Goal: Task Accomplishment & Management: Manage account settings

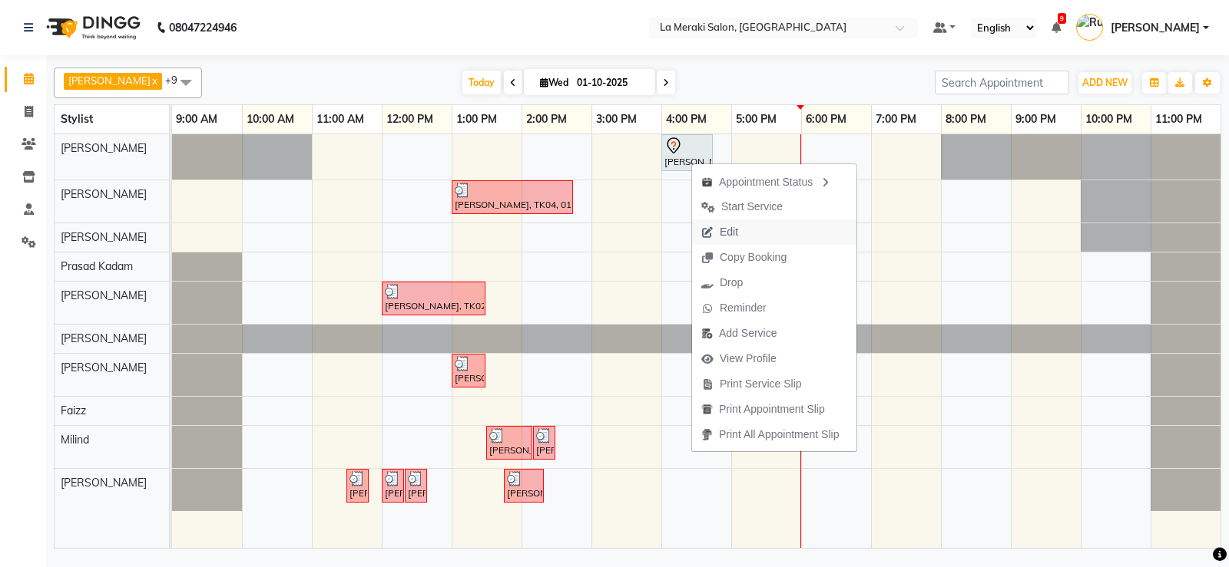
click at [733, 224] on span "Edit" at bounding box center [728, 232] width 18 height 16
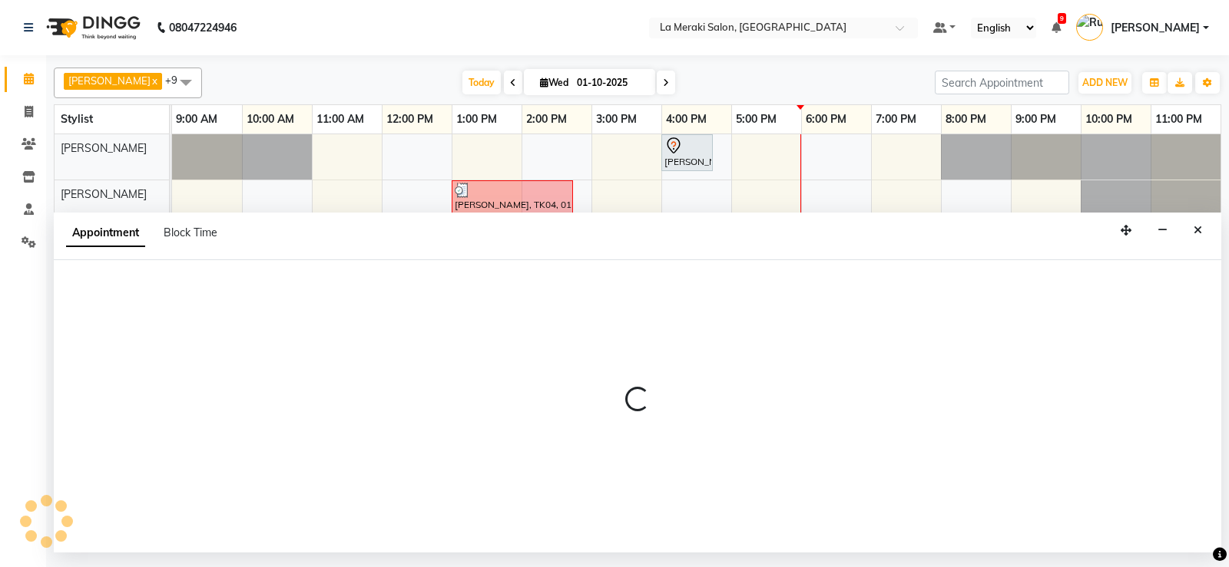
select select "tentative"
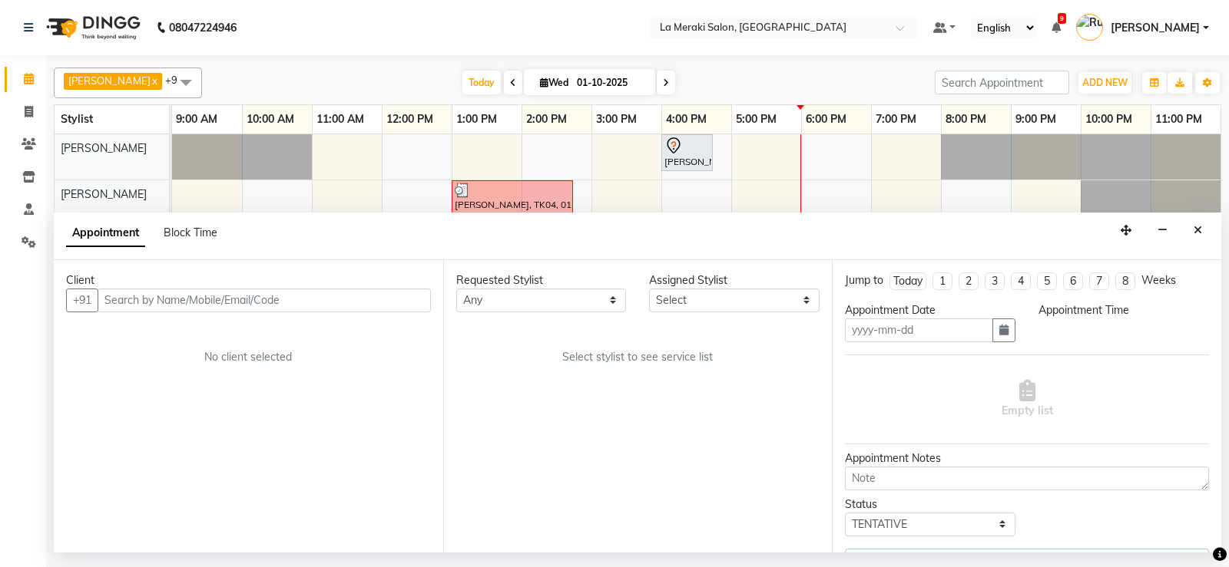
type input "01-10-2025"
select select "5904"
select select "960"
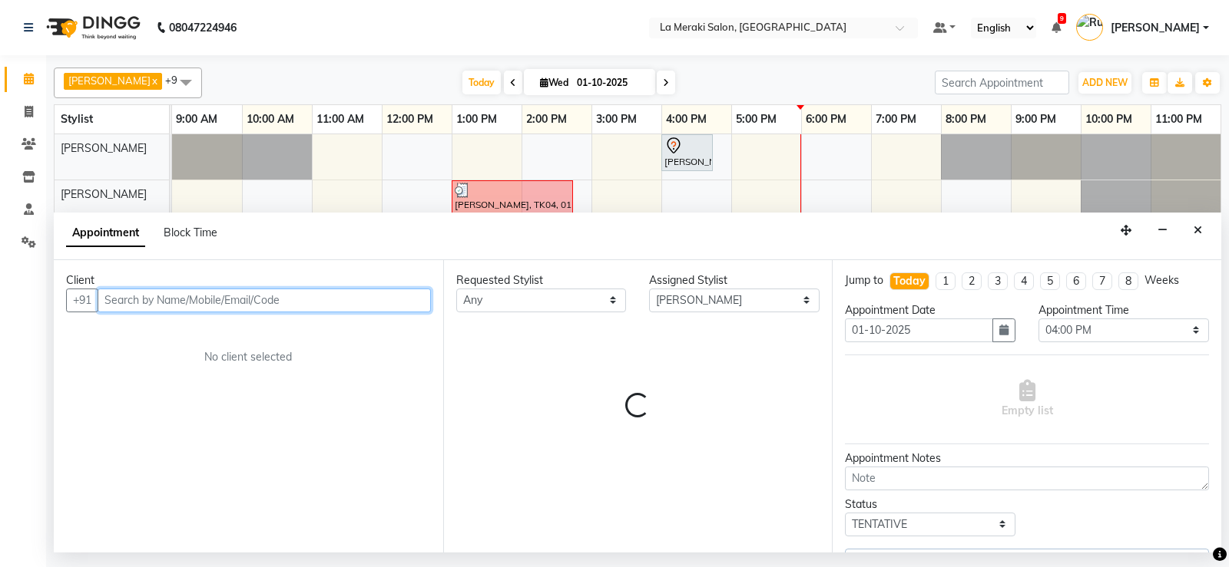
select select "110"
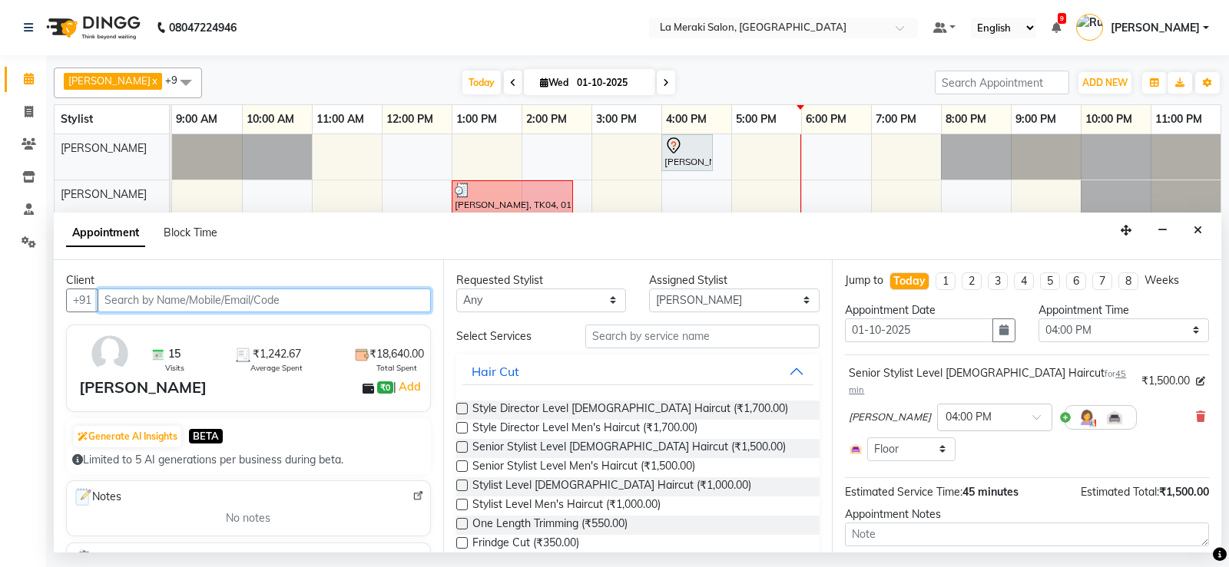
click at [324, 300] on input "text" at bounding box center [264, 301] width 333 height 24
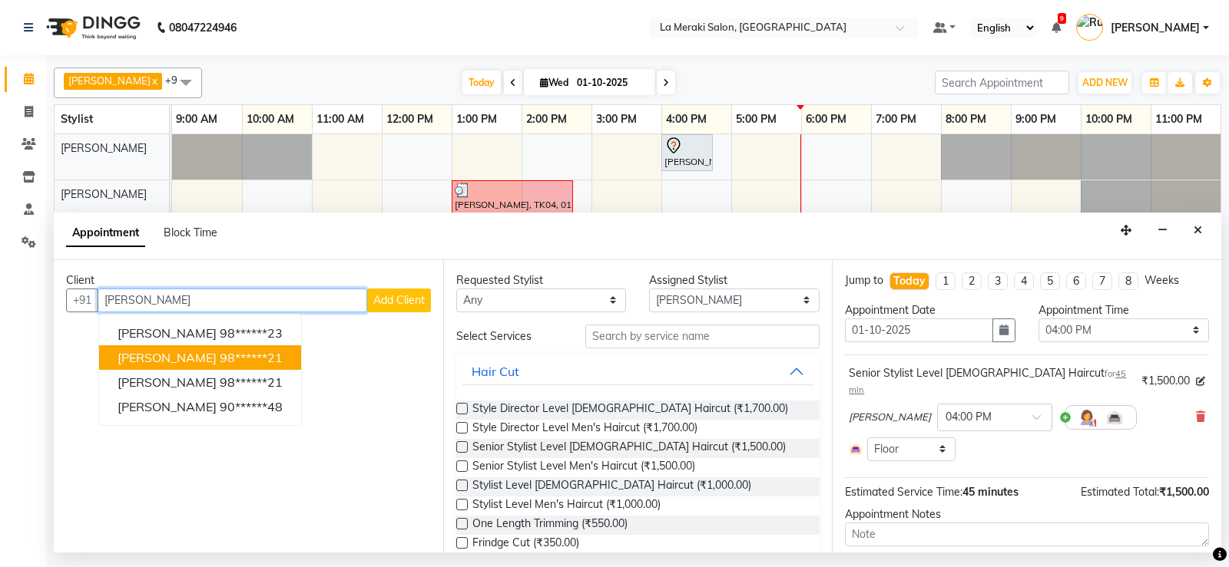
click at [220, 359] on ngb-highlight "98******21" at bounding box center [251, 357] width 63 height 15
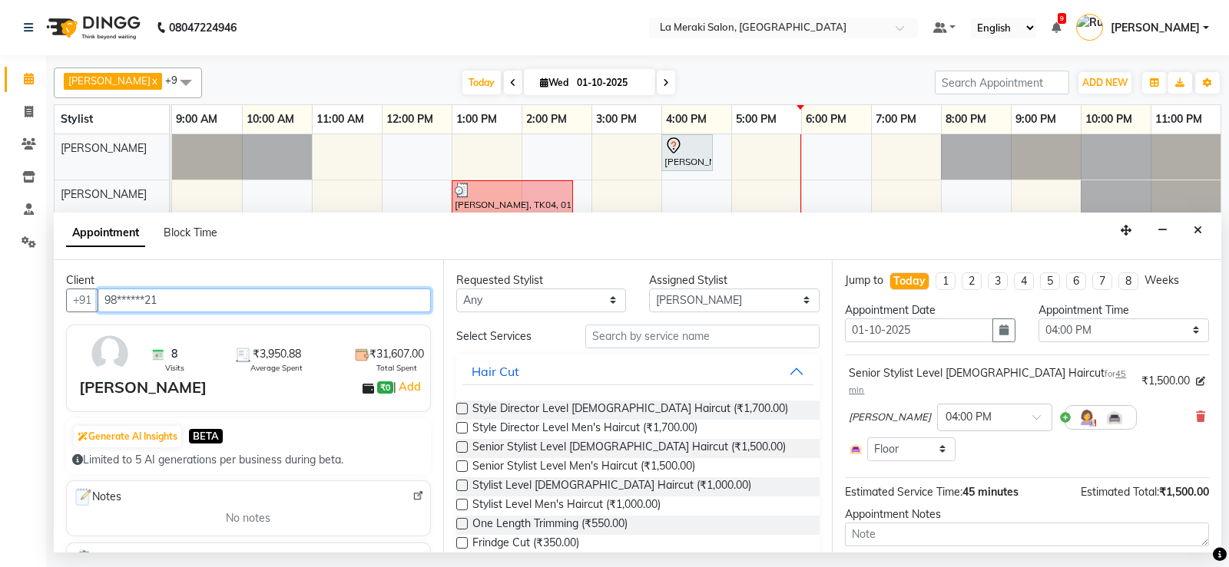
scroll to position [76, 0]
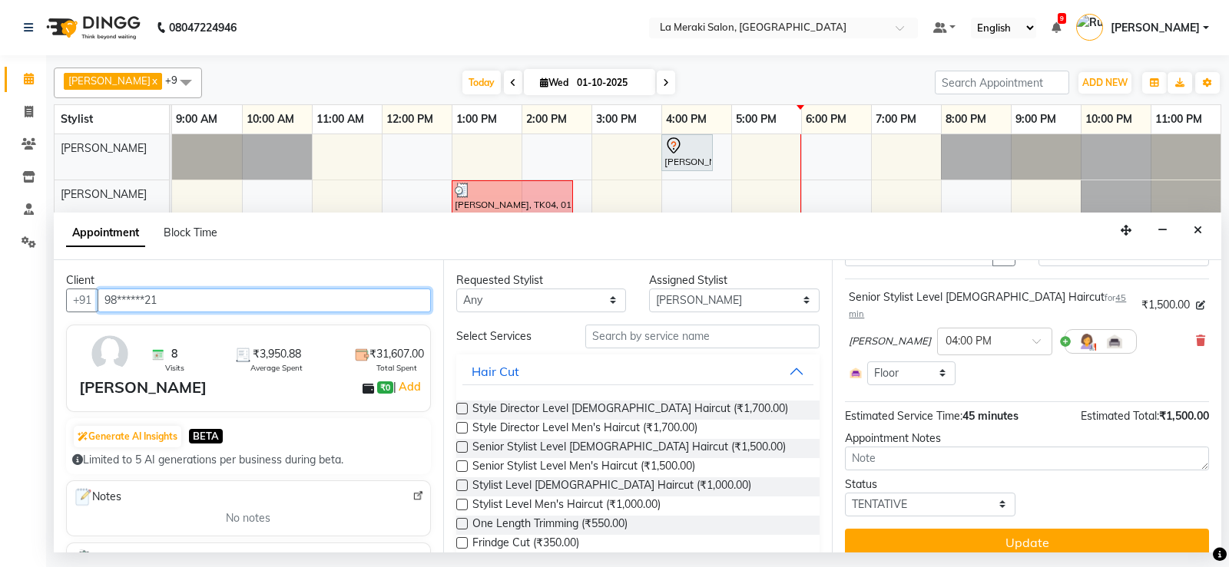
type input "98******21"
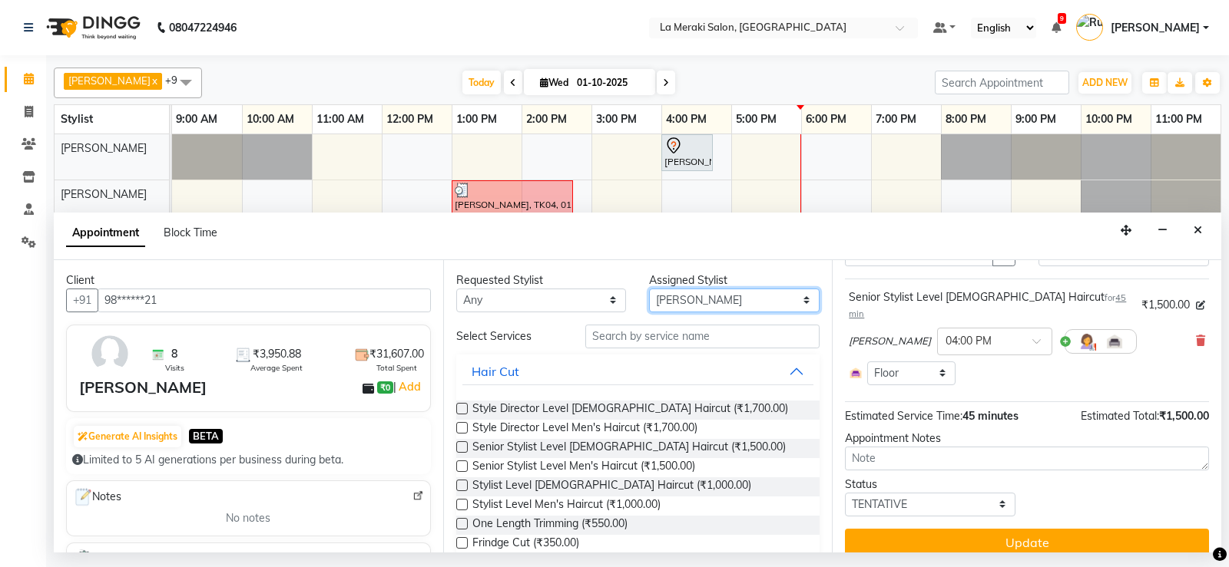
click at [742, 299] on select "Select [PERSON_NAME] Anus [PERSON_NAME] Faizz [PERSON_NAME] [PERSON_NAME] [PERS…" at bounding box center [734, 301] width 170 height 24
click at [666, 301] on select "Select [PERSON_NAME] Anus [PERSON_NAME] Faizz [PERSON_NAME] [PERSON_NAME] [PERS…" at bounding box center [734, 301] width 170 height 24
select select "5906"
click at [649, 289] on select "Select [PERSON_NAME] Anus [PERSON_NAME] Faizz [PERSON_NAME] [PERSON_NAME] [PERS…" at bounding box center [734, 301] width 170 height 24
click at [676, 338] on input "text" at bounding box center [702, 337] width 235 height 24
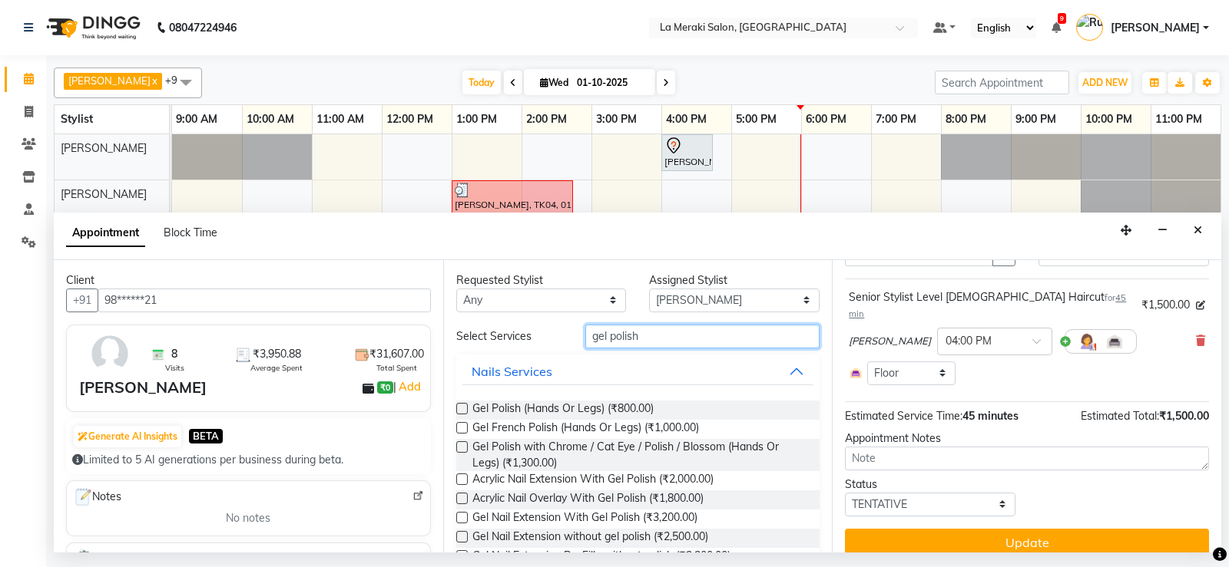
type input "gel polish"
click at [460, 409] on label at bounding box center [462, 409] width 12 height 12
click at [460, 409] on input "checkbox" at bounding box center [461, 410] width 10 height 10
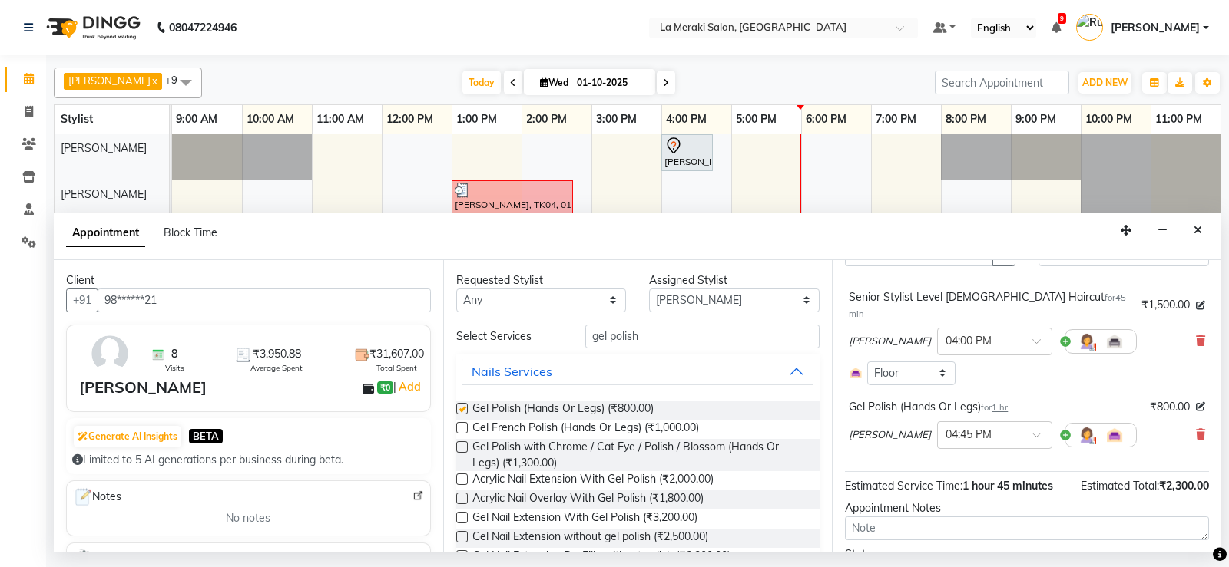
checkbox input "false"
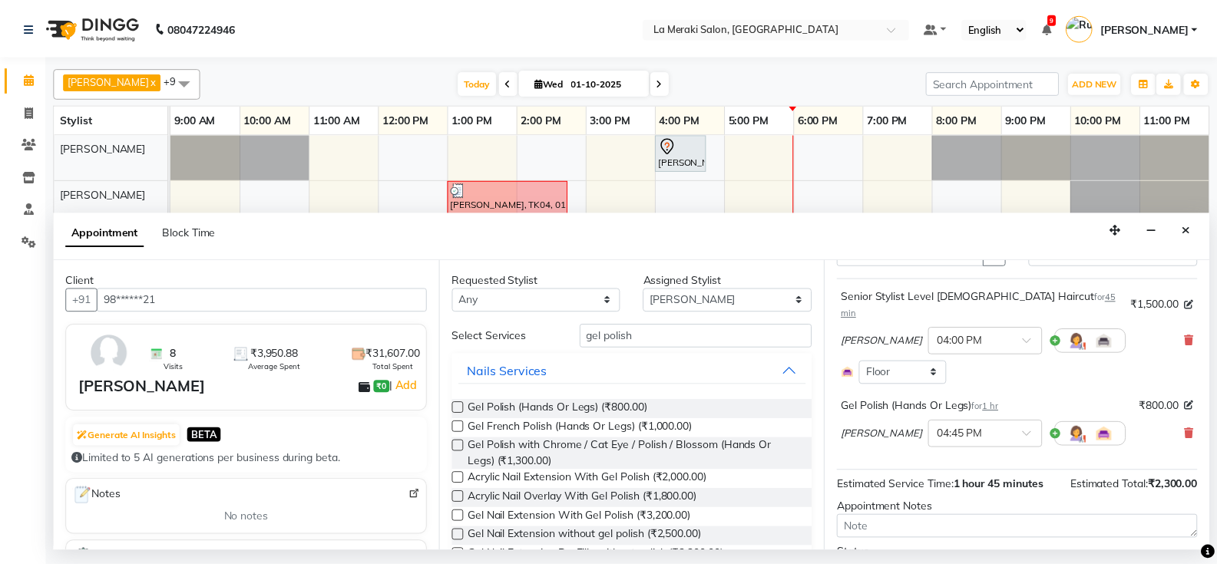
scroll to position [146, 0]
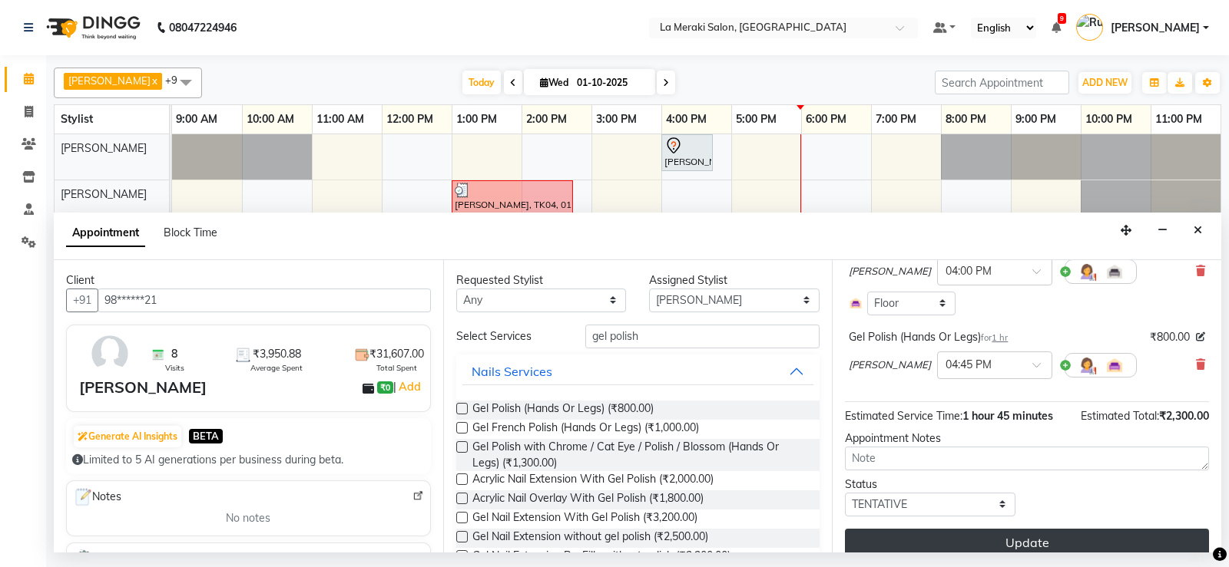
click at [1005, 529] on button "Update" at bounding box center [1027, 543] width 364 height 28
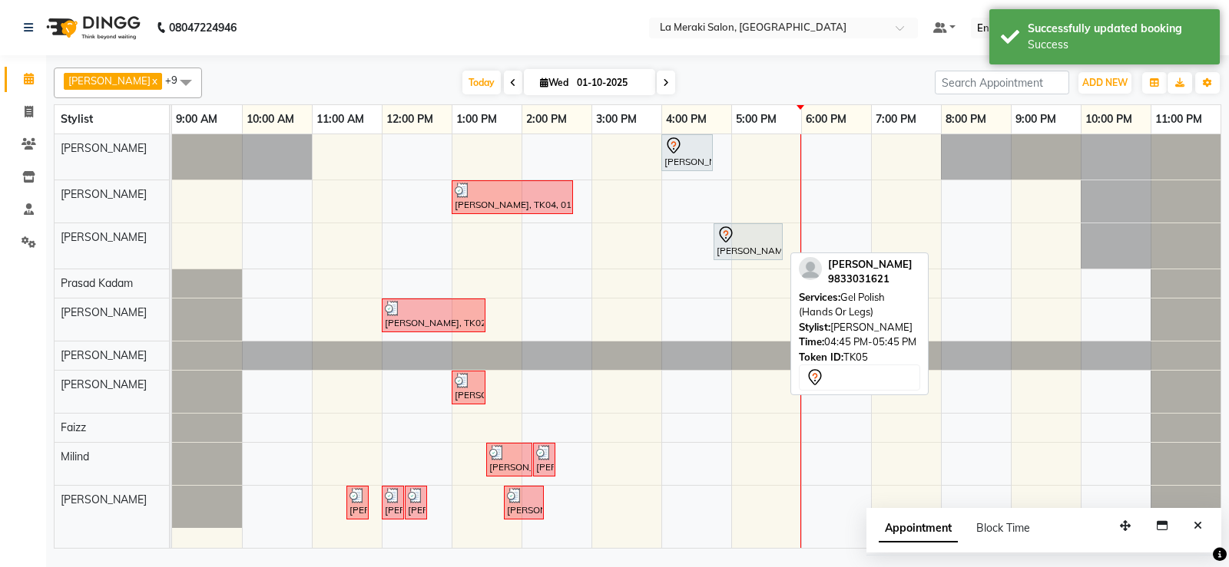
click at [762, 251] on div "[PERSON_NAME], TK05, 04:45 PM-05:45 PM, Gel Polish (Hands Or Legs)" at bounding box center [748, 242] width 66 height 32
select select "7"
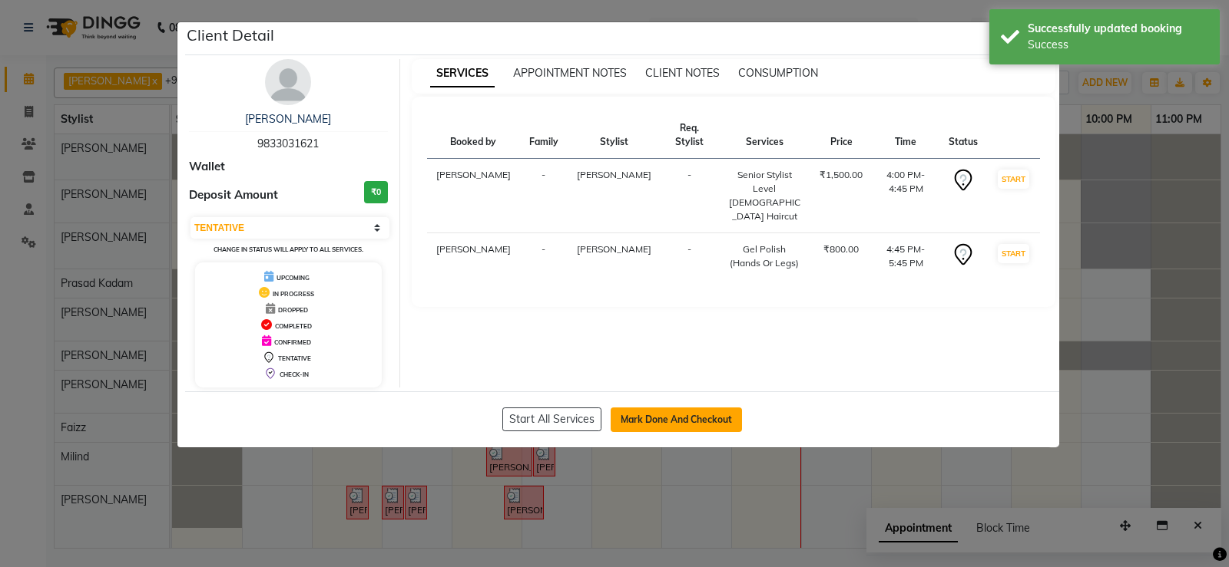
click at [644, 425] on button "Mark Done And Checkout" at bounding box center [675, 420] width 131 height 25
select select "438"
select select "service"
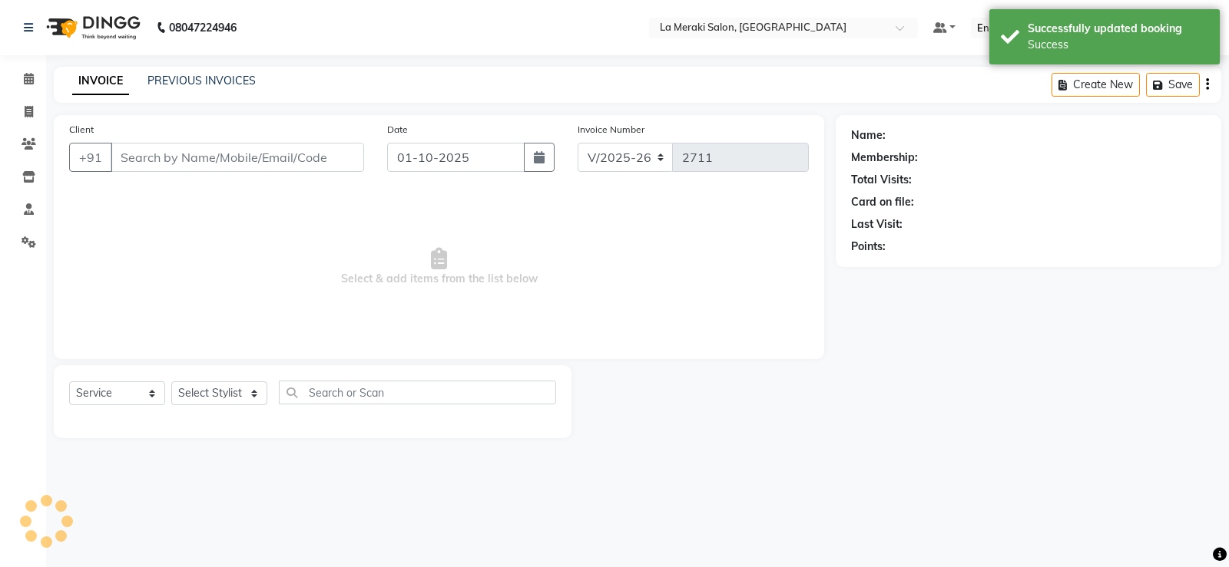
type input "98******21"
select select "5906"
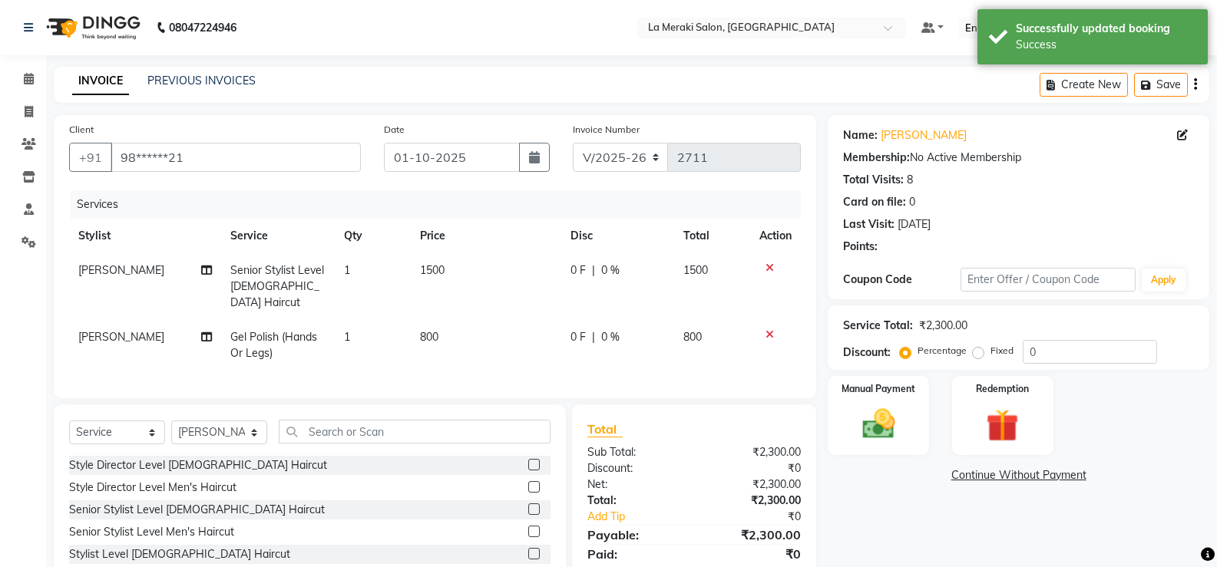
click at [475, 327] on td "800" at bounding box center [486, 345] width 151 height 51
select select "5906"
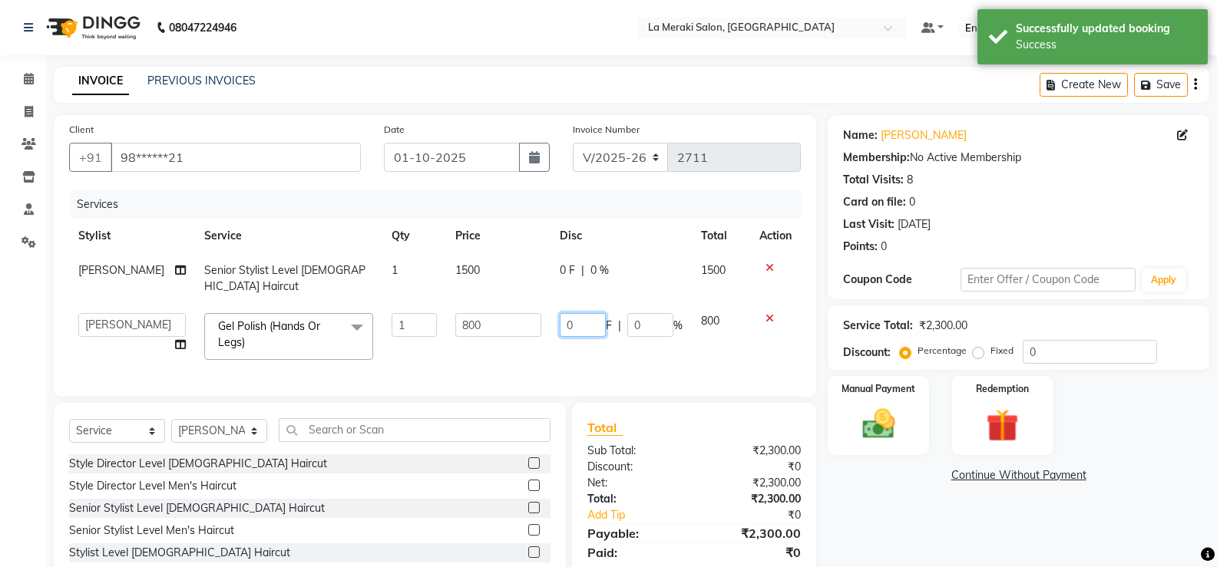
drag, startPoint x: 575, startPoint y: 323, endPoint x: 495, endPoint y: 323, distance: 80.6
click at [495, 323] on tr "[PERSON_NAME] Anus [PERSON_NAME] Faizz [PERSON_NAME] [PERSON_NAME] [PERSON_NAME…" at bounding box center [435, 336] width 732 height 65
type input "200"
click at [500, 366] on div "Services Stylist Service Qty Price Disc Total Action [PERSON_NAME] Senior Styli…" at bounding box center [435, 285] width 732 height 191
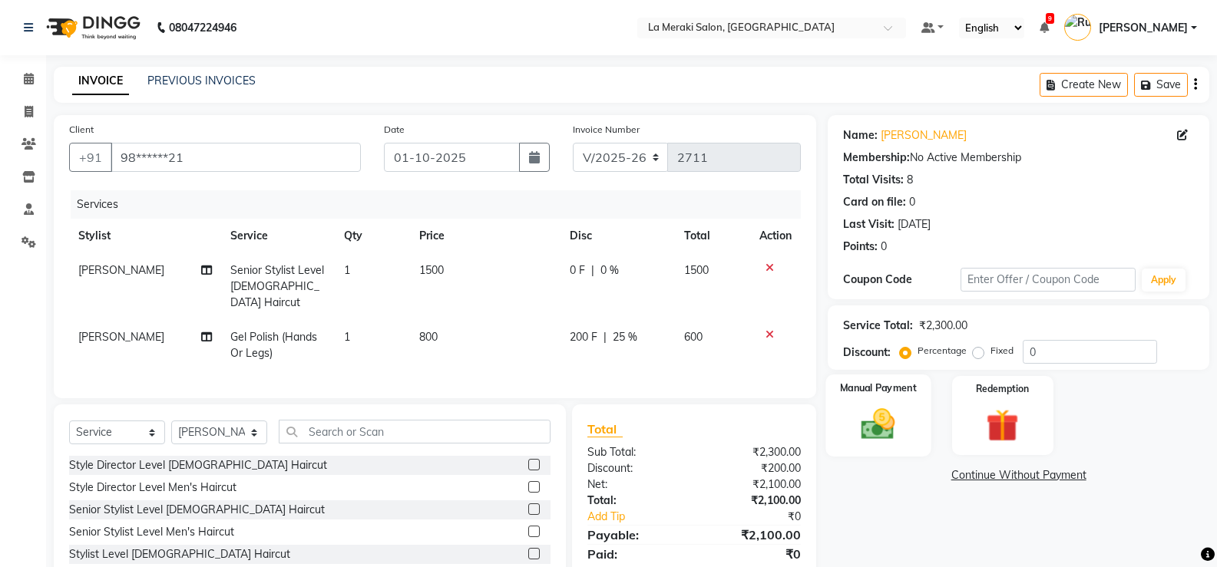
click at [887, 433] on img at bounding box center [878, 424] width 55 height 39
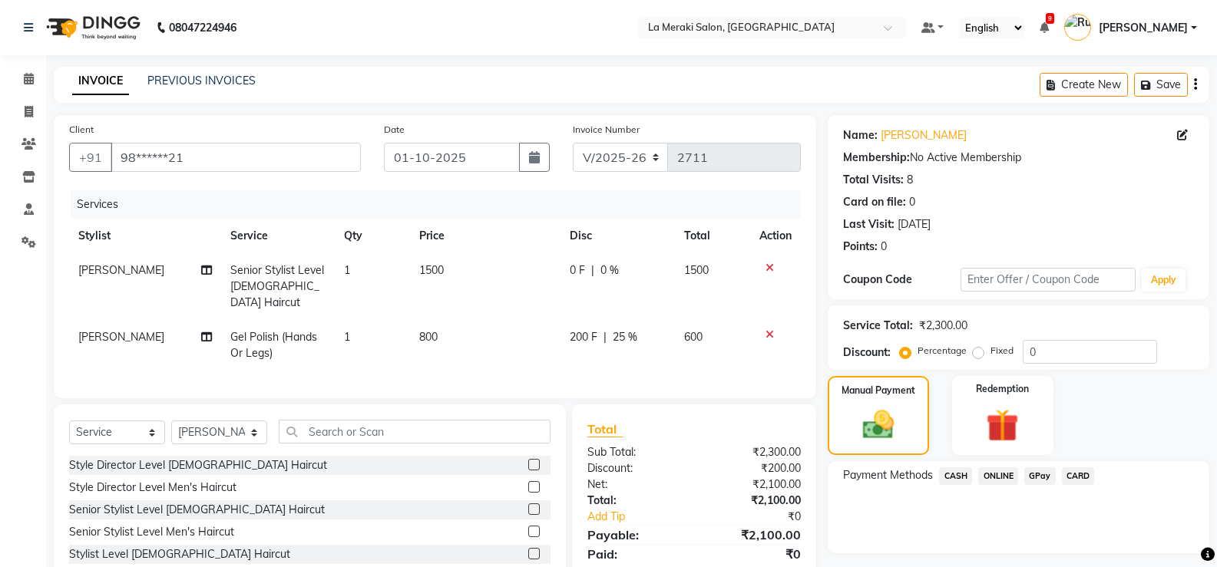
click at [1078, 475] on span "CARD" at bounding box center [1078, 477] width 33 height 18
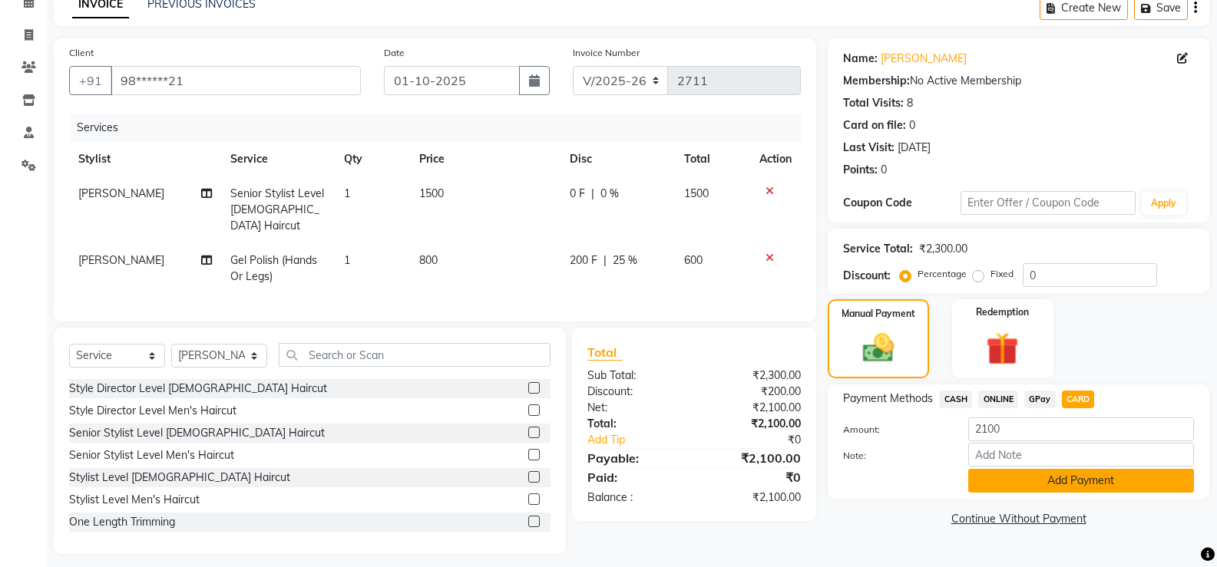
click at [1071, 485] on button "Add Payment" at bounding box center [1081, 481] width 226 height 24
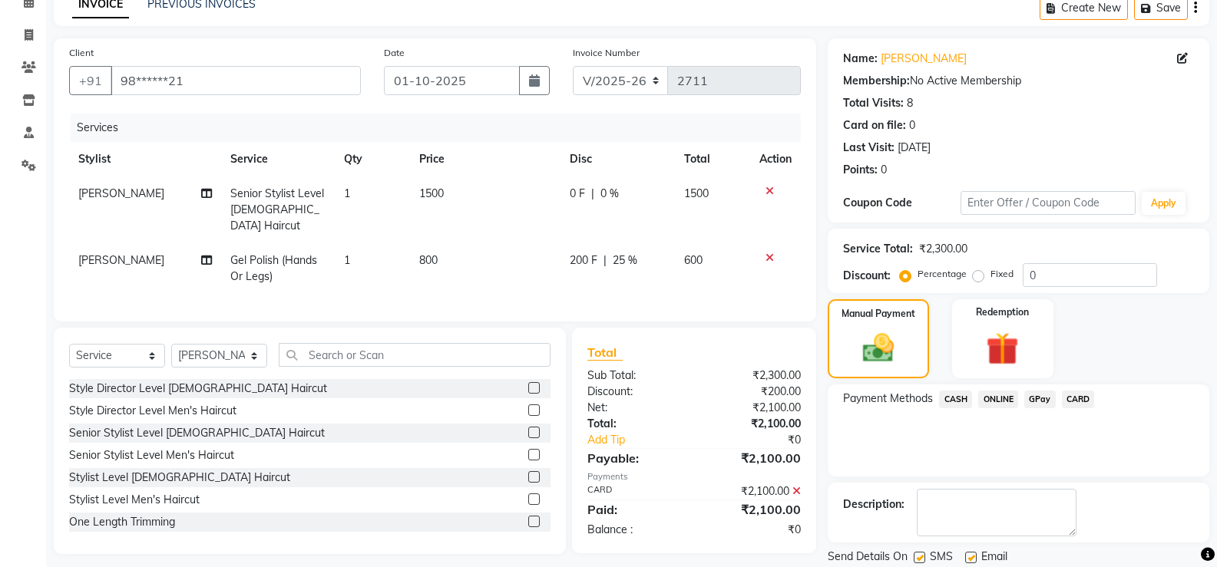
scroll to position [127, 0]
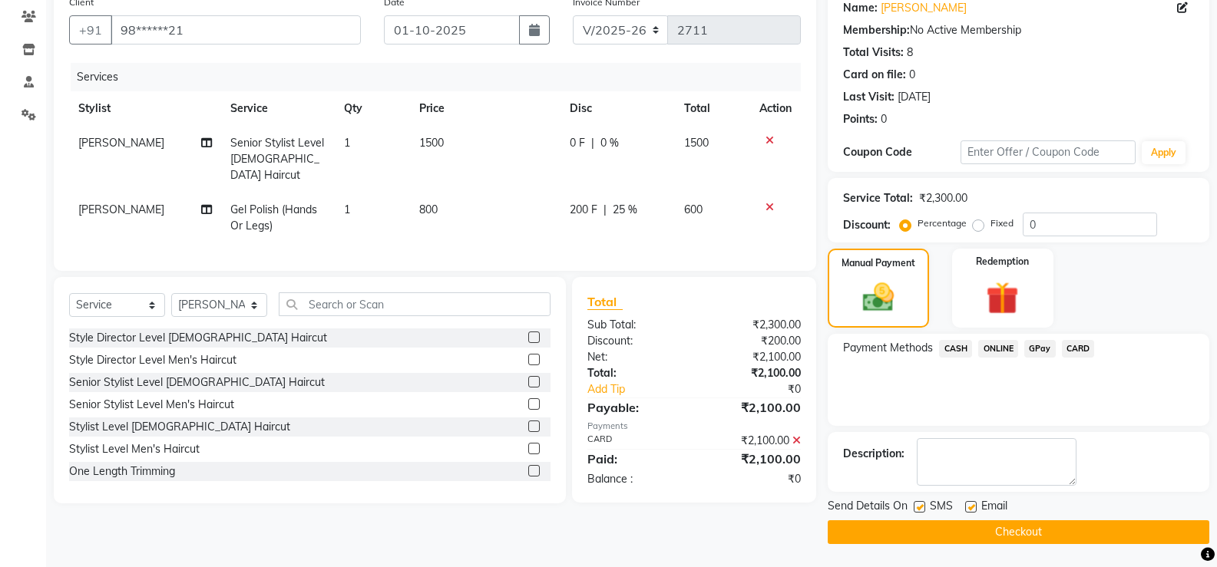
click at [916, 510] on label at bounding box center [920, 507] width 12 height 12
click at [916, 510] on input "checkbox" at bounding box center [919, 508] width 10 height 10
checkbox input "false"
click at [972, 504] on label at bounding box center [971, 507] width 12 height 12
click at [972, 504] on input "checkbox" at bounding box center [970, 508] width 10 height 10
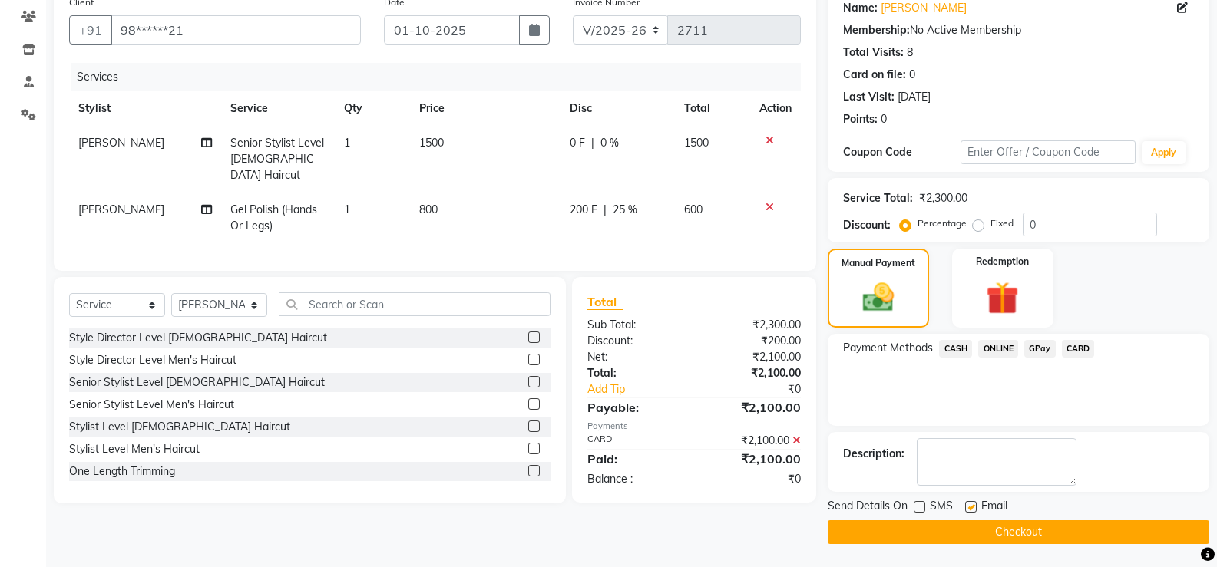
checkbox input "false"
click at [971, 531] on button "Checkout" at bounding box center [1019, 533] width 382 height 24
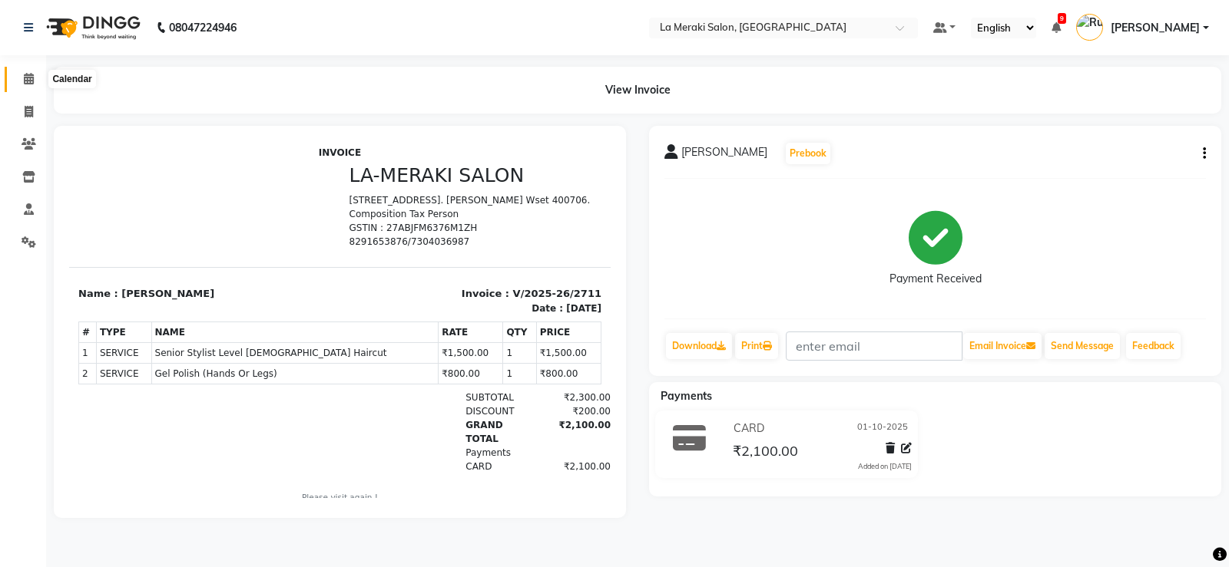
click at [35, 80] on span at bounding box center [28, 80] width 27 height 18
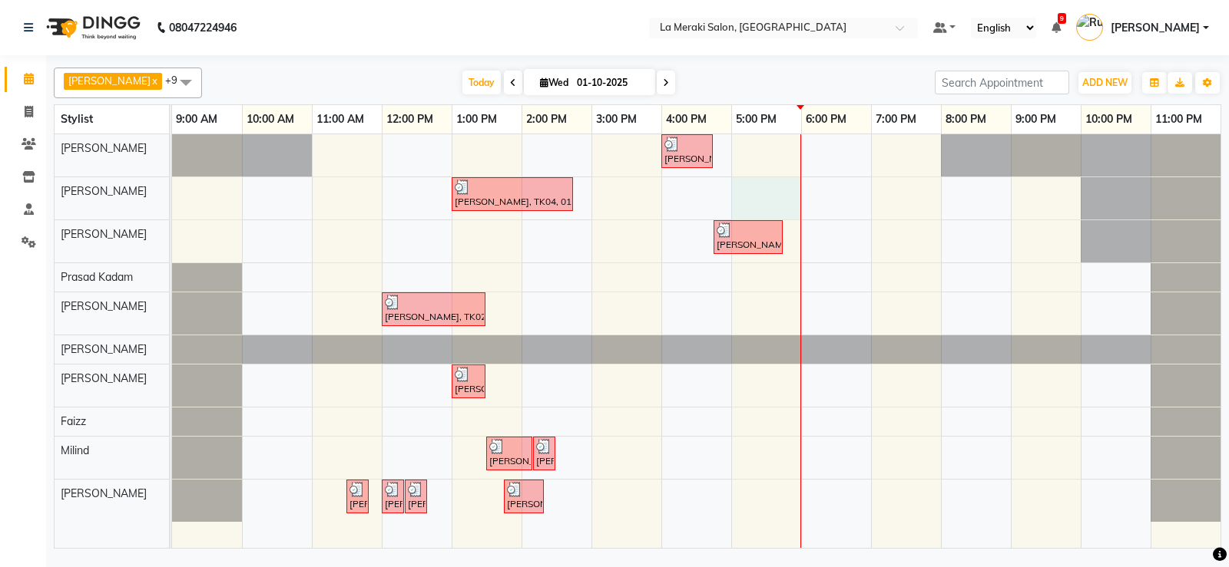
click at [775, 198] on div "[PERSON_NAME], TK05, 04:00 PM-04:45 PM, Senior Stylist Level [DEMOGRAPHIC_DATA]…" at bounding box center [696, 341] width 1048 height 414
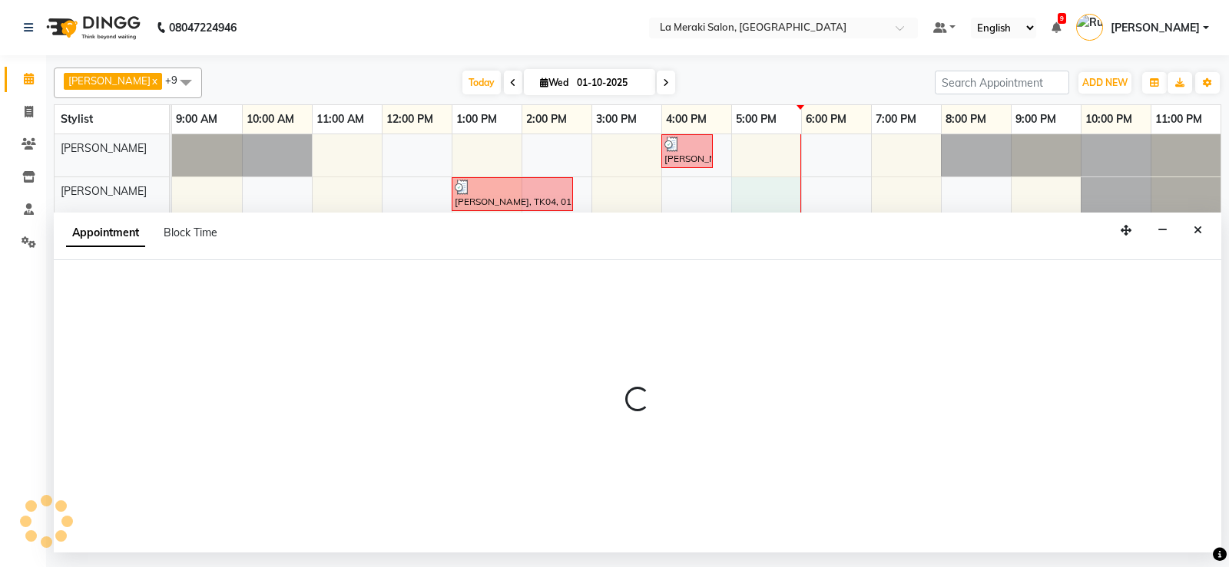
select select "5905"
select select "tentative"
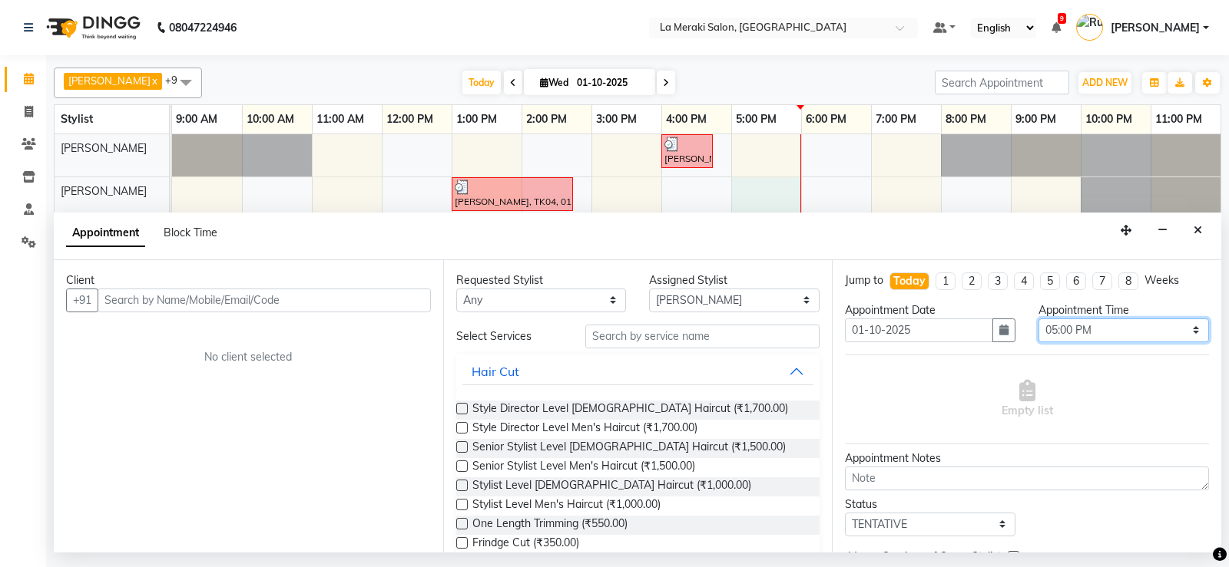
click at [1155, 326] on select "Select 10:00 AM 10:05 AM 10:10 AM 10:15 AM 10:20 AM 10:25 AM 10:30 AM 10:35 AM …" at bounding box center [1123, 331] width 170 height 24
select select "1050"
click at [1038, 319] on select "Select 10:00 AM 10:05 AM 10:10 AM 10:15 AM 10:20 AM 10:25 AM 10:30 AM 10:35 AM …" at bounding box center [1123, 331] width 170 height 24
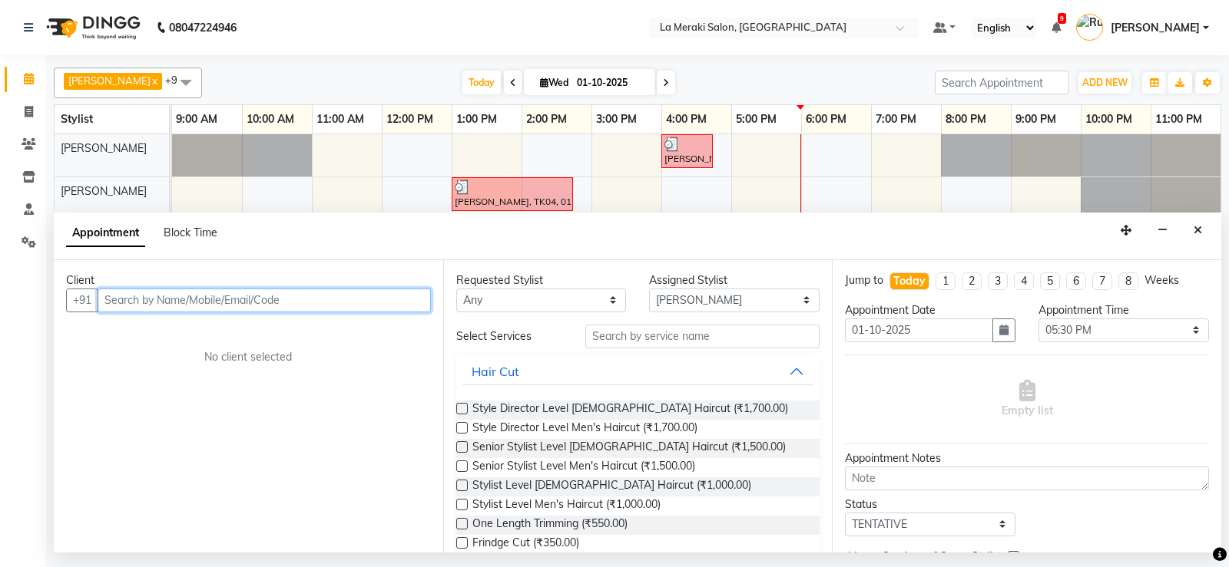
click at [371, 308] on input "text" at bounding box center [264, 301] width 333 height 24
type input "n"
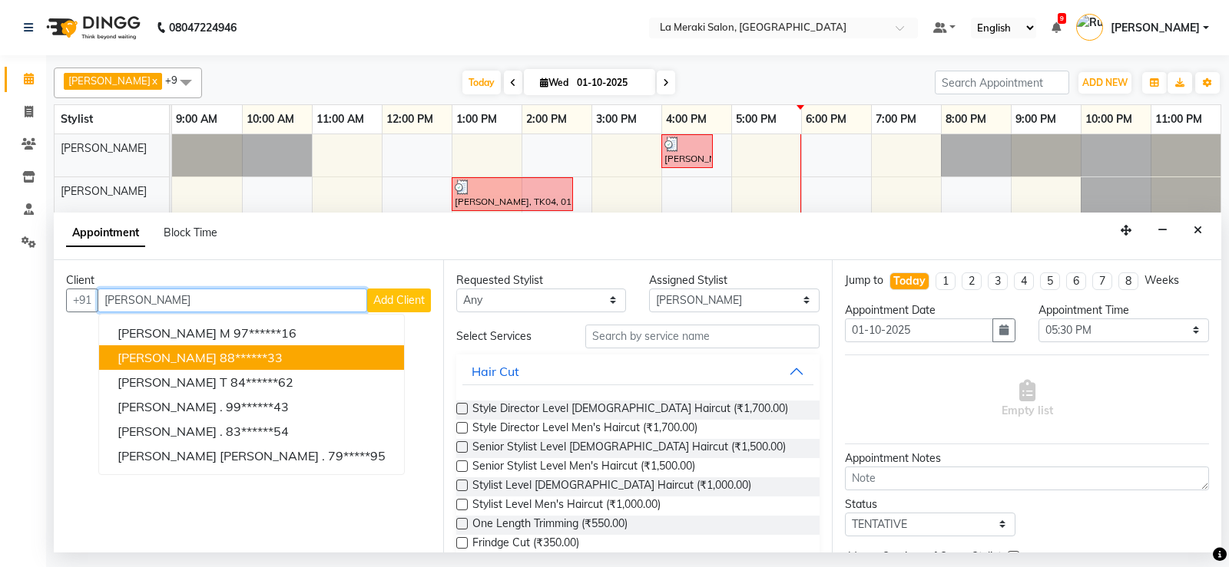
click at [253, 360] on ngb-highlight "88******33" at bounding box center [251, 357] width 63 height 15
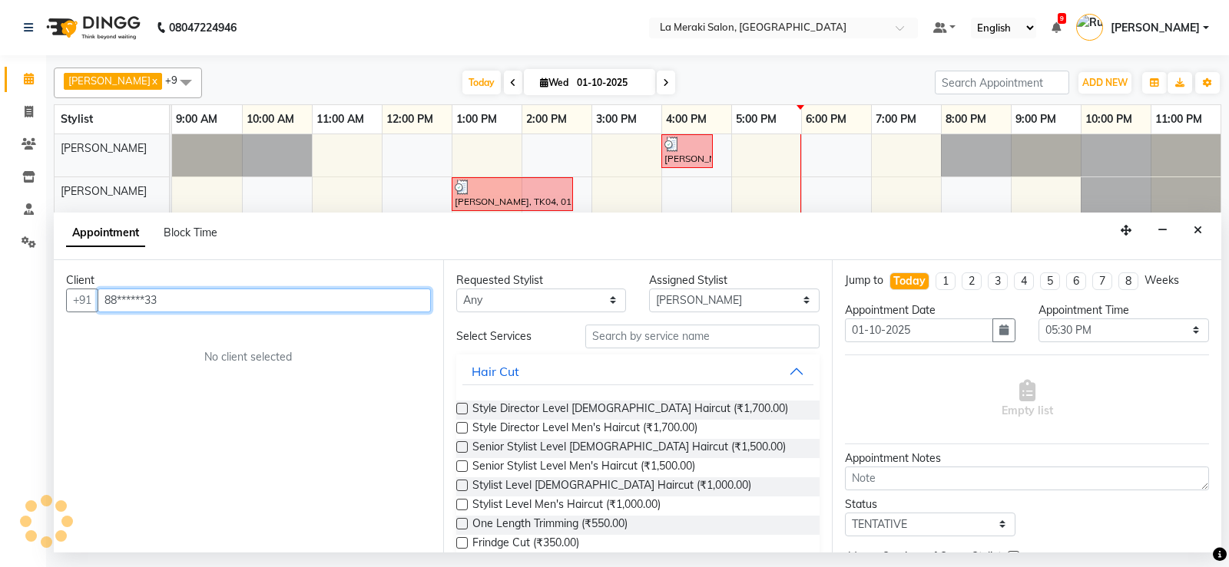
type input "88******33"
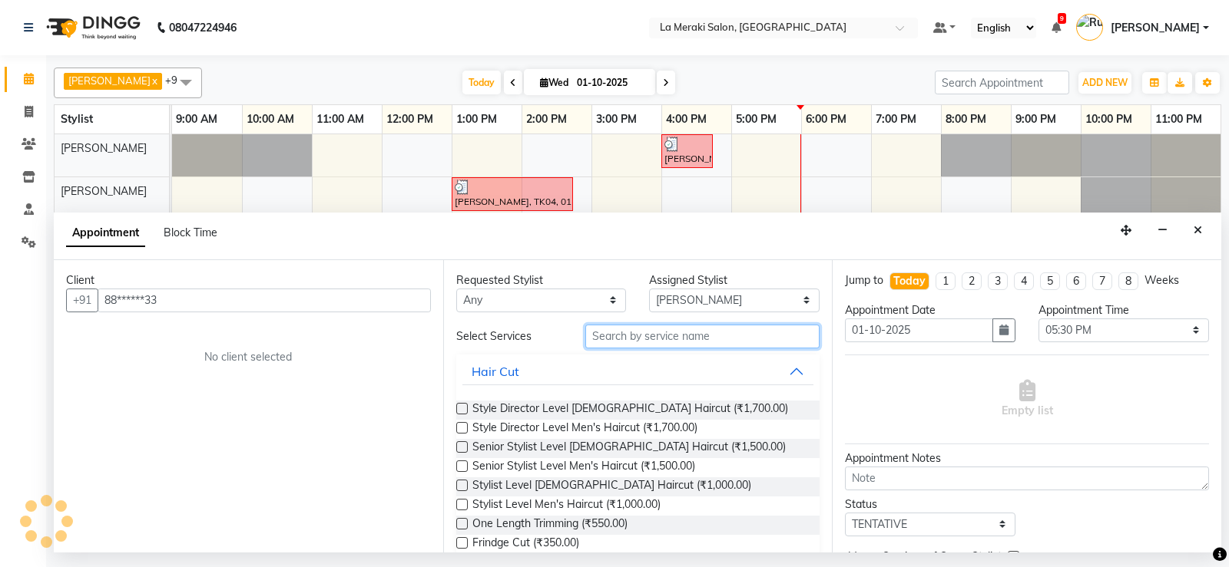
click at [603, 332] on input "text" at bounding box center [702, 337] width 235 height 24
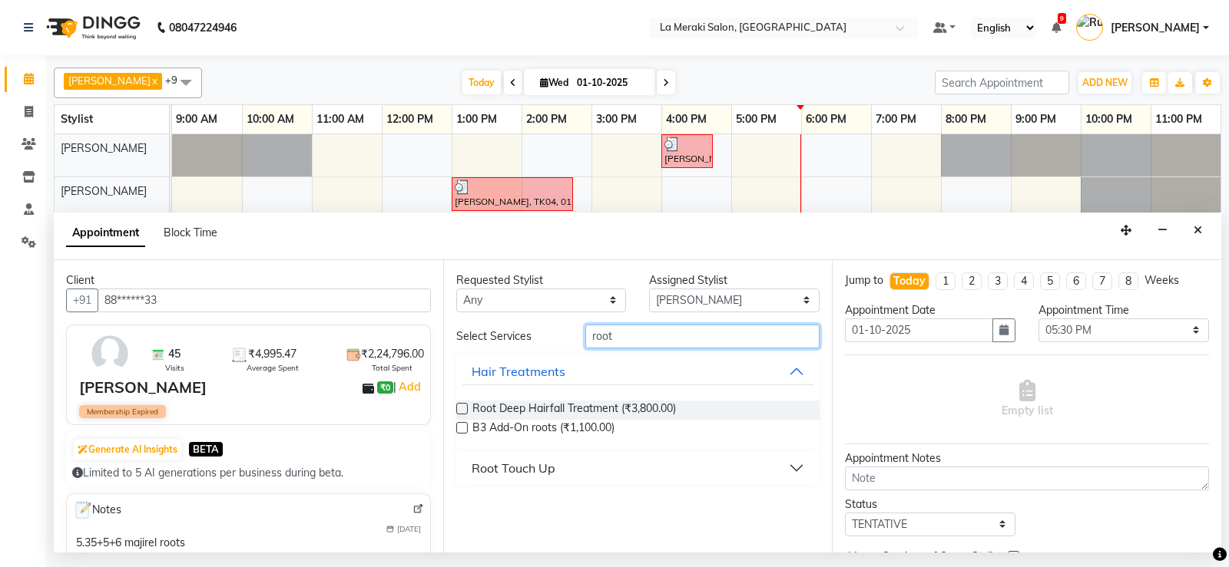
type input "root"
click at [786, 469] on button "Root Touch Up" at bounding box center [638, 469] width 352 height 28
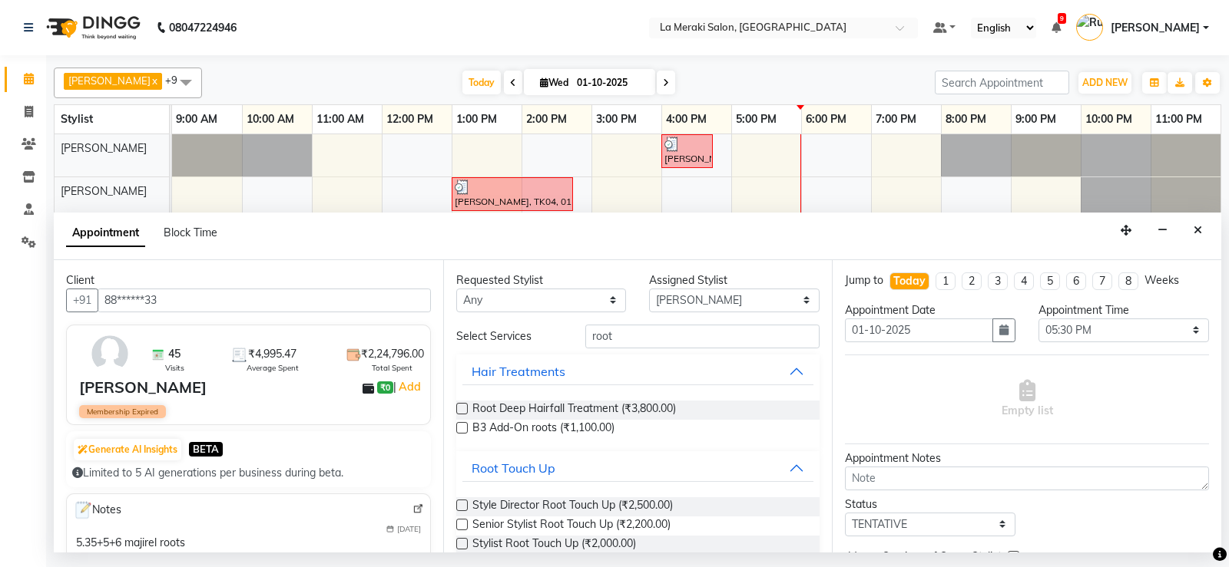
click at [459, 504] on label at bounding box center [462, 506] width 12 height 12
click at [459, 504] on input "checkbox" at bounding box center [461, 507] width 10 height 10
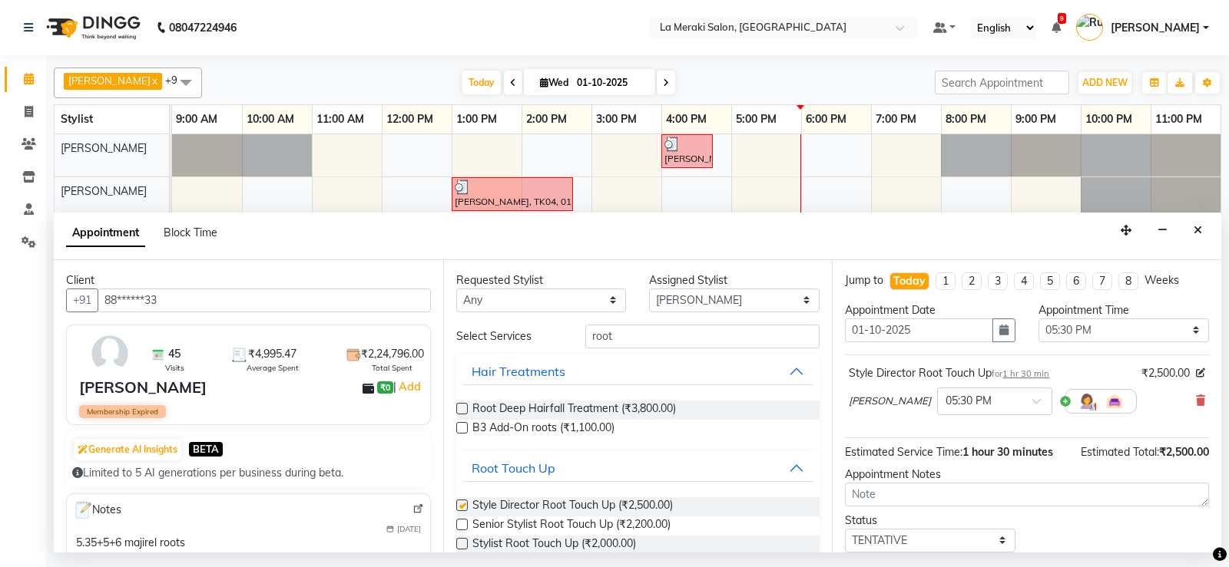
checkbox input "false"
click at [1196, 399] on icon at bounding box center [1200, 400] width 9 height 11
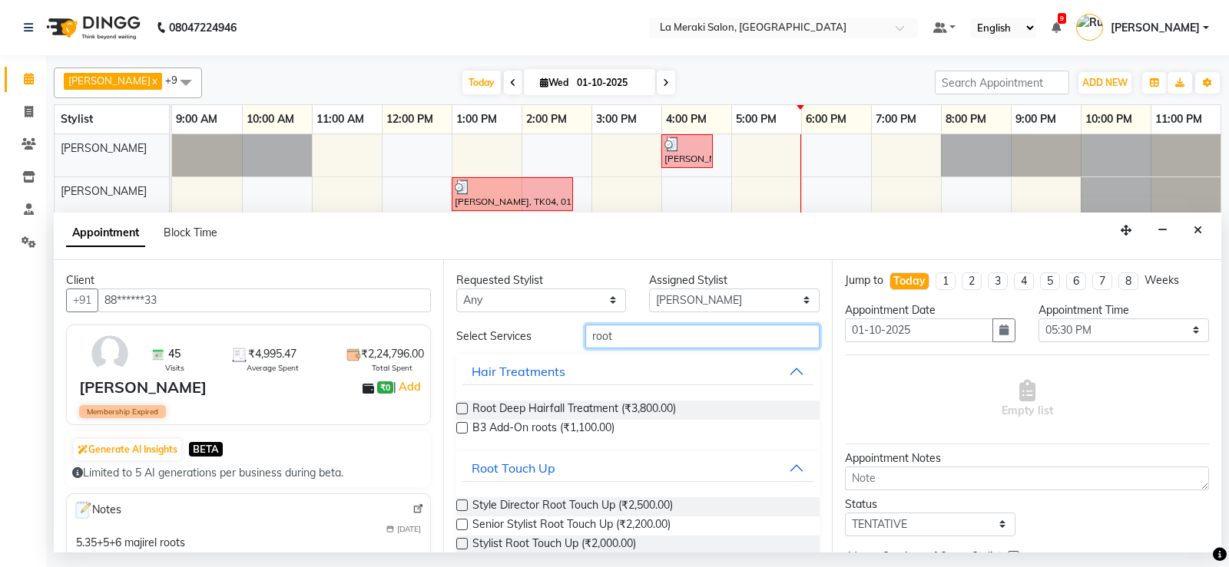
click at [698, 334] on input "root" at bounding box center [702, 337] width 235 height 24
type input "r"
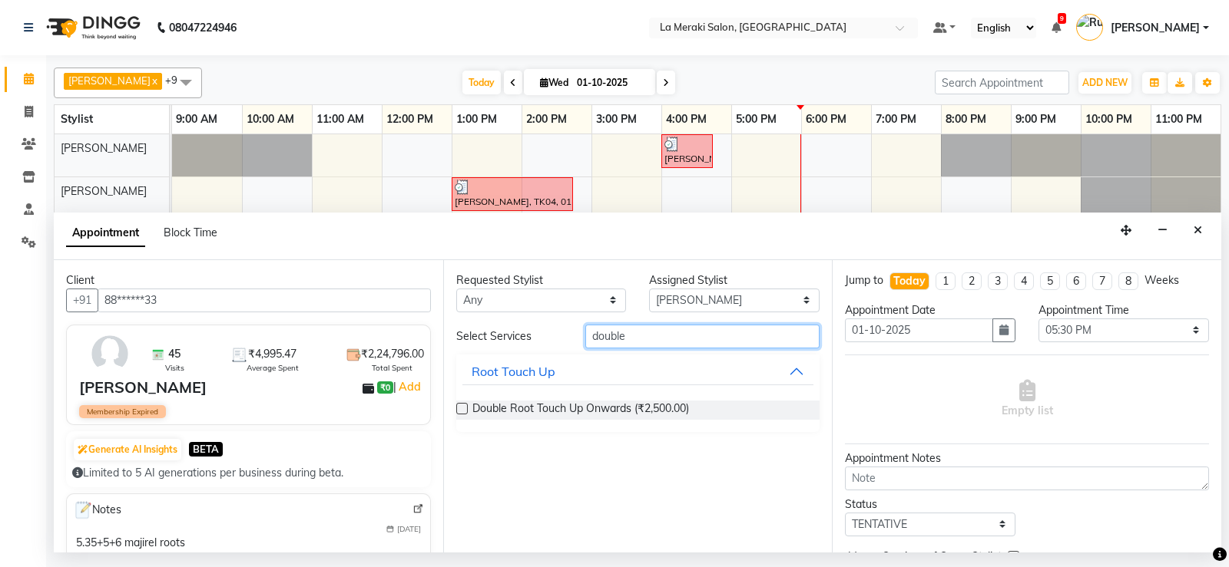
type input "double"
click at [463, 409] on label at bounding box center [462, 409] width 12 height 12
click at [463, 409] on input "checkbox" at bounding box center [461, 410] width 10 height 10
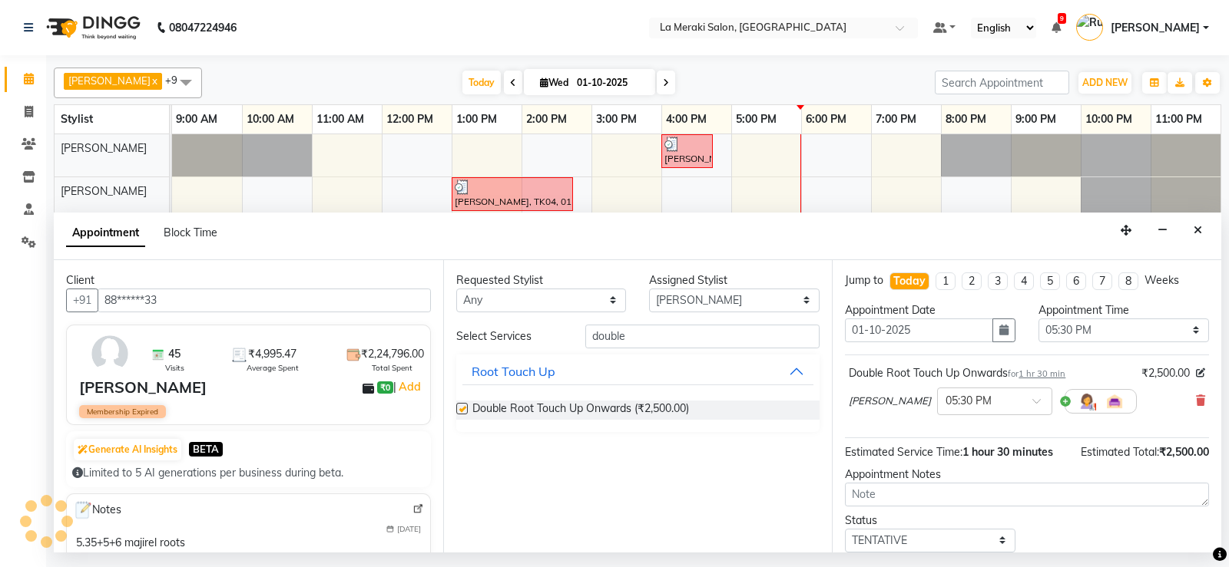
checkbox input "false"
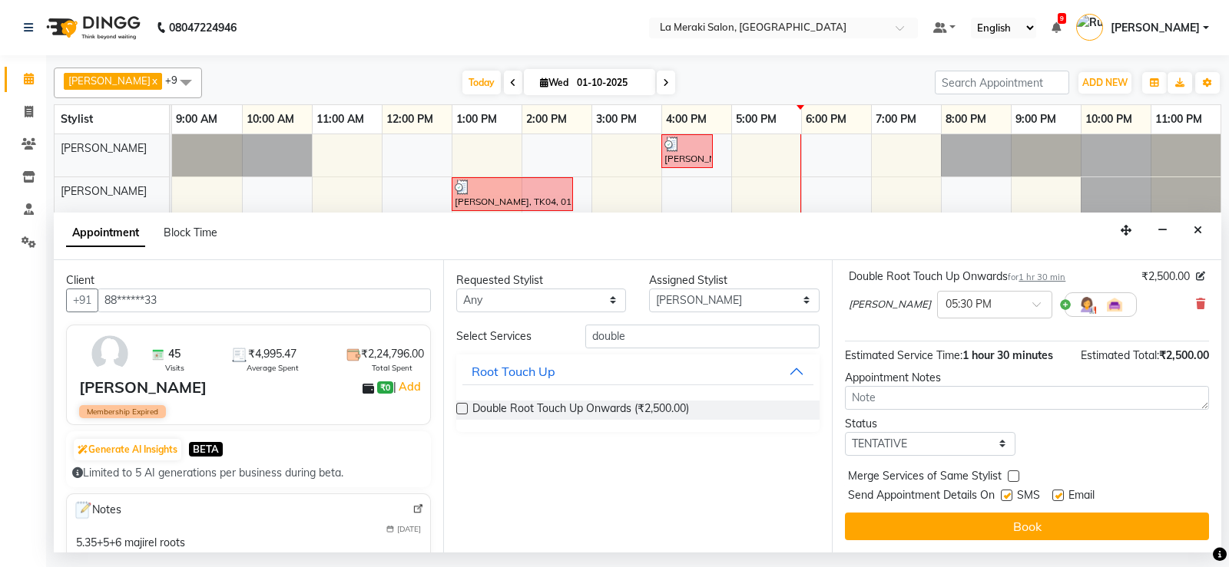
click at [1008, 495] on label at bounding box center [1007, 496] width 12 height 12
click at [1008, 495] on input "checkbox" at bounding box center [1006, 497] width 10 height 10
checkbox input "false"
click at [1057, 493] on label at bounding box center [1058, 496] width 12 height 12
click at [1057, 493] on input "checkbox" at bounding box center [1057, 497] width 10 height 10
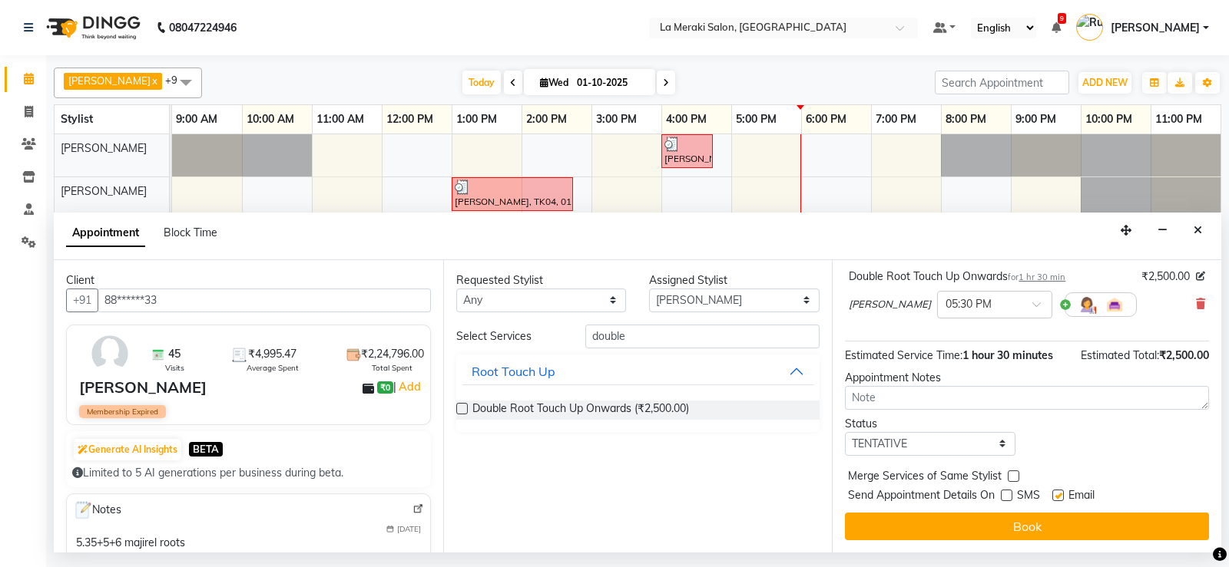
checkbox input "false"
click at [703, 336] on input "double" at bounding box center [702, 337] width 235 height 24
type input "d"
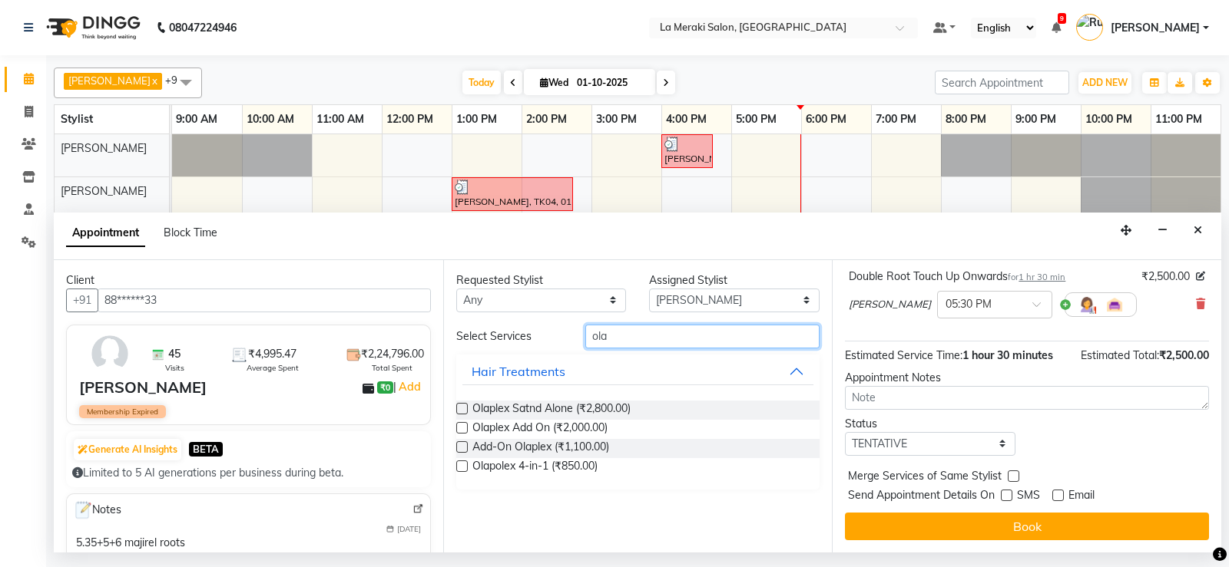
type input "ola"
click at [460, 447] on label at bounding box center [462, 448] width 12 height 12
click at [460, 447] on input "checkbox" at bounding box center [461, 449] width 10 height 10
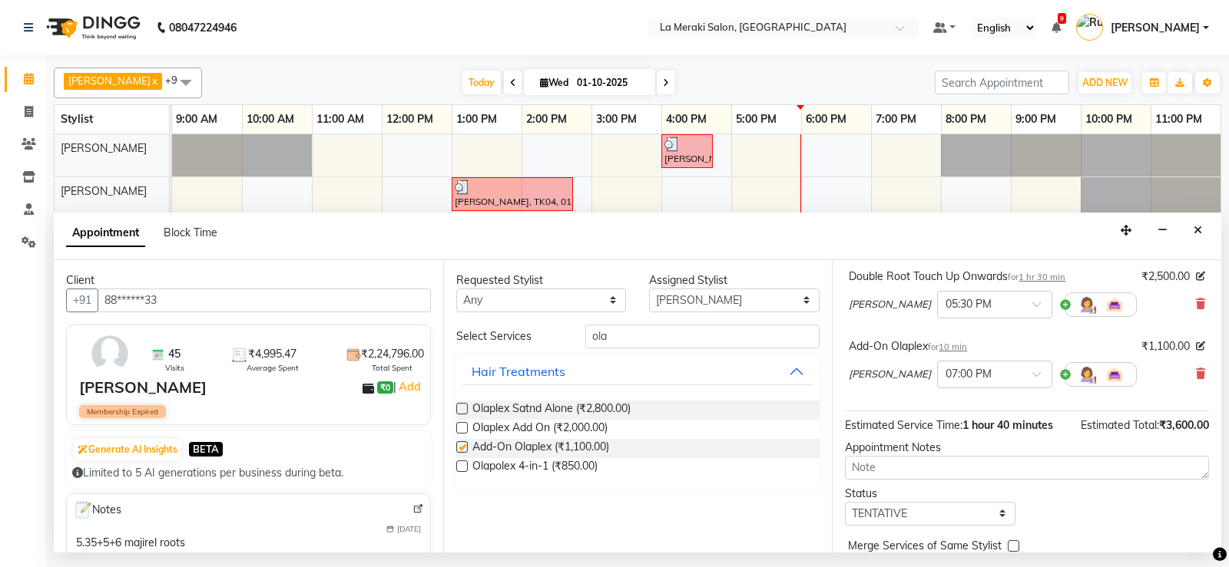
checkbox input "false"
click at [693, 307] on select "Select [PERSON_NAME] Anus [PERSON_NAME] Faizz [PERSON_NAME] [PERSON_NAME] [PERS…" at bounding box center [734, 301] width 170 height 24
select select "92930"
click at [649, 289] on select "Select [PERSON_NAME] Anus [PERSON_NAME] Faizz [PERSON_NAME] [PERSON_NAME] [PERS…" at bounding box center [734, 301] width 170 height 24
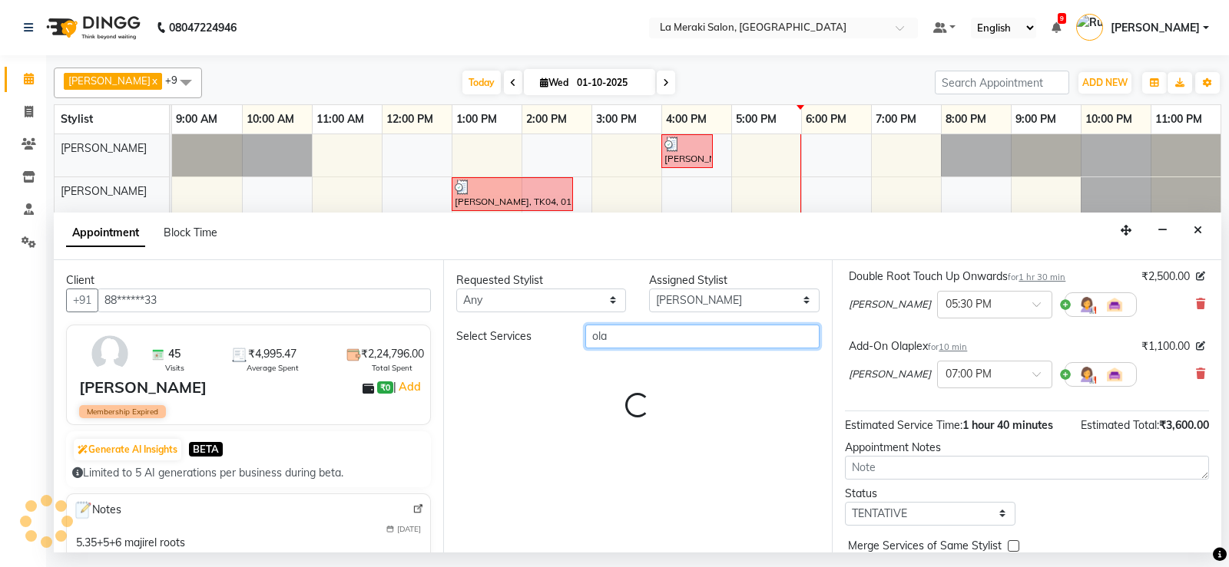
click at [650, 332] on input "ola" at bounding box center [702, 337] width 235 height 24
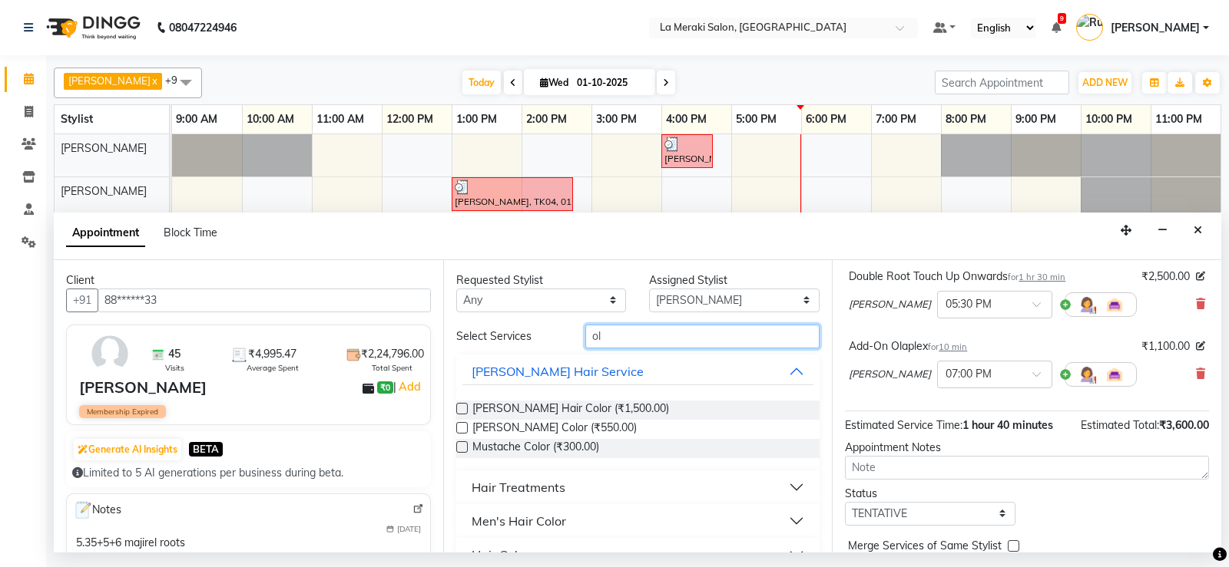
type input "o"
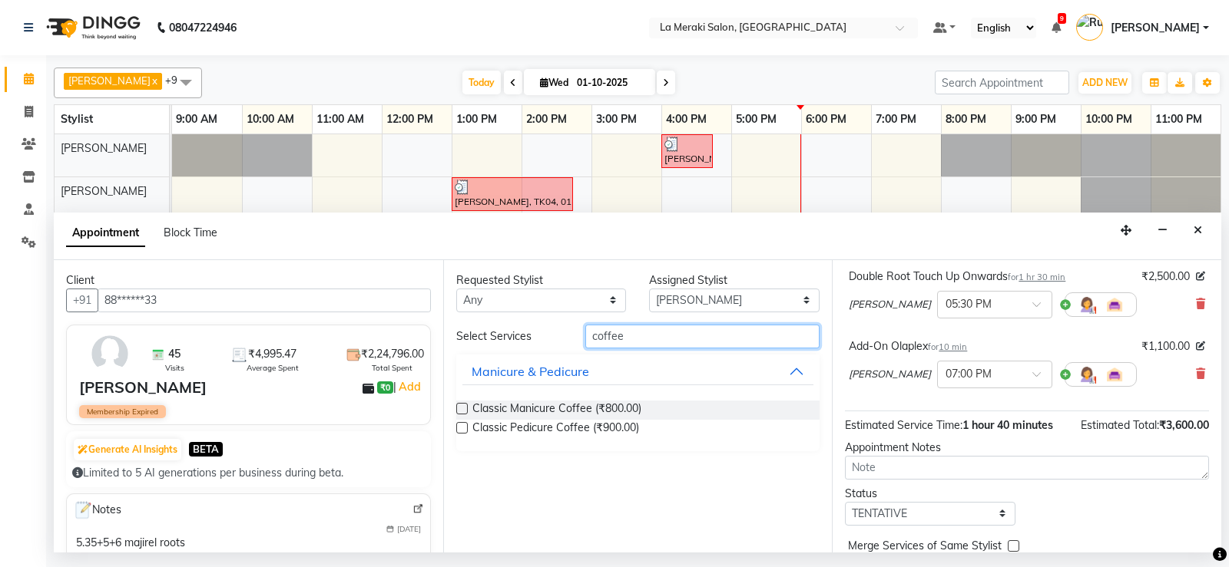
type input "coffee"
click at [462, 425] on label at bounding box center [462, 428] width 12 height 12
click at [462, 425] on input "checkbox" at bounding box center [461, 430] width 10 height 10
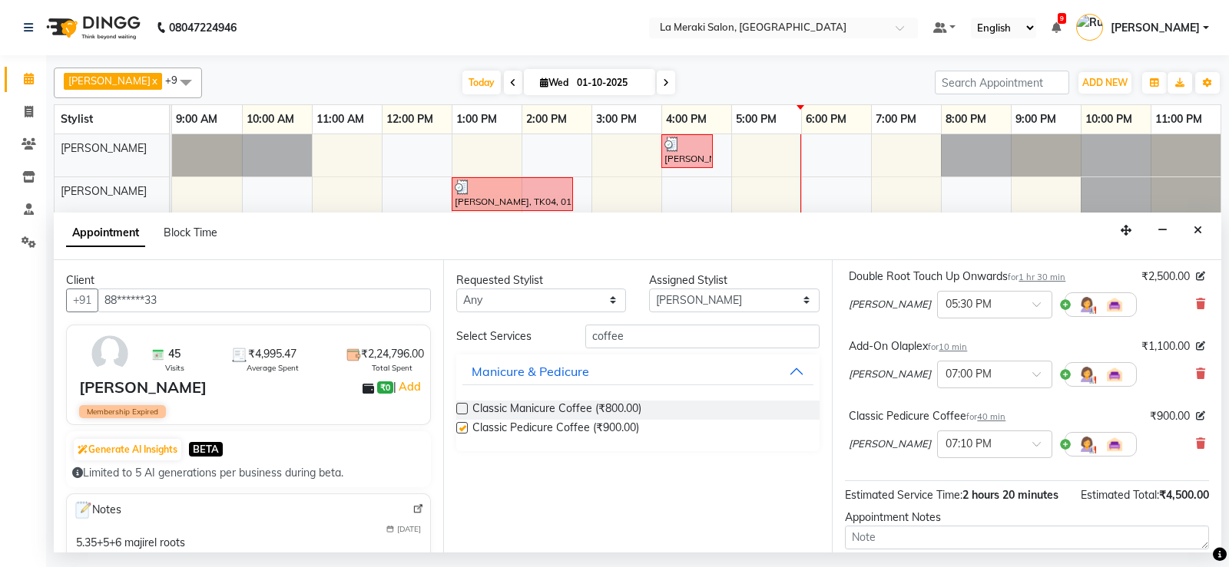
checkbox input "false"
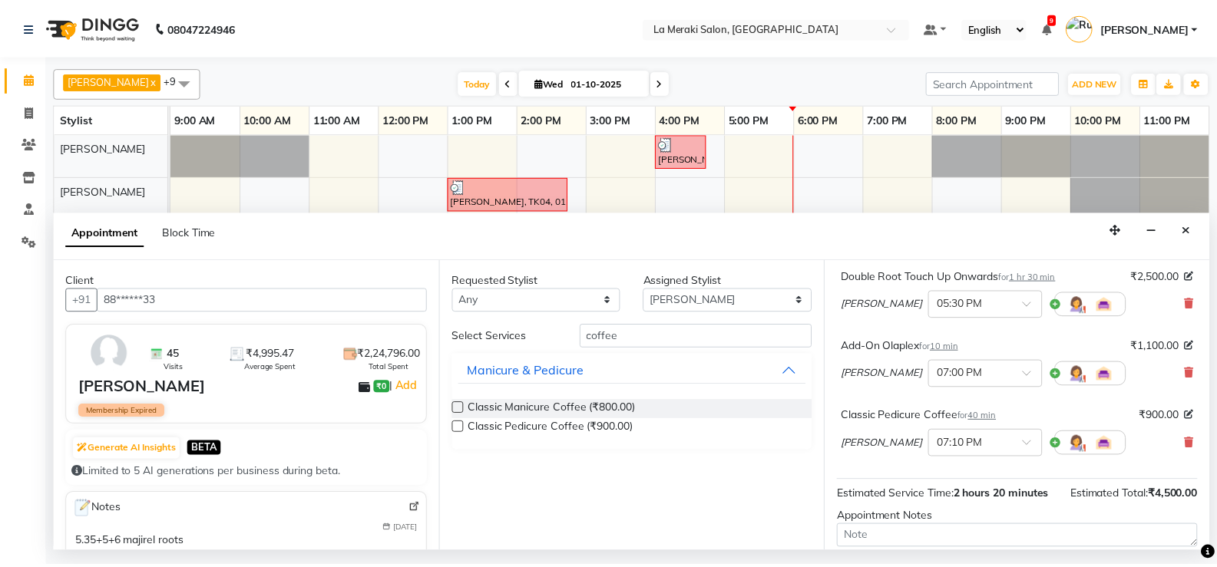
scroll to position [239, 0]
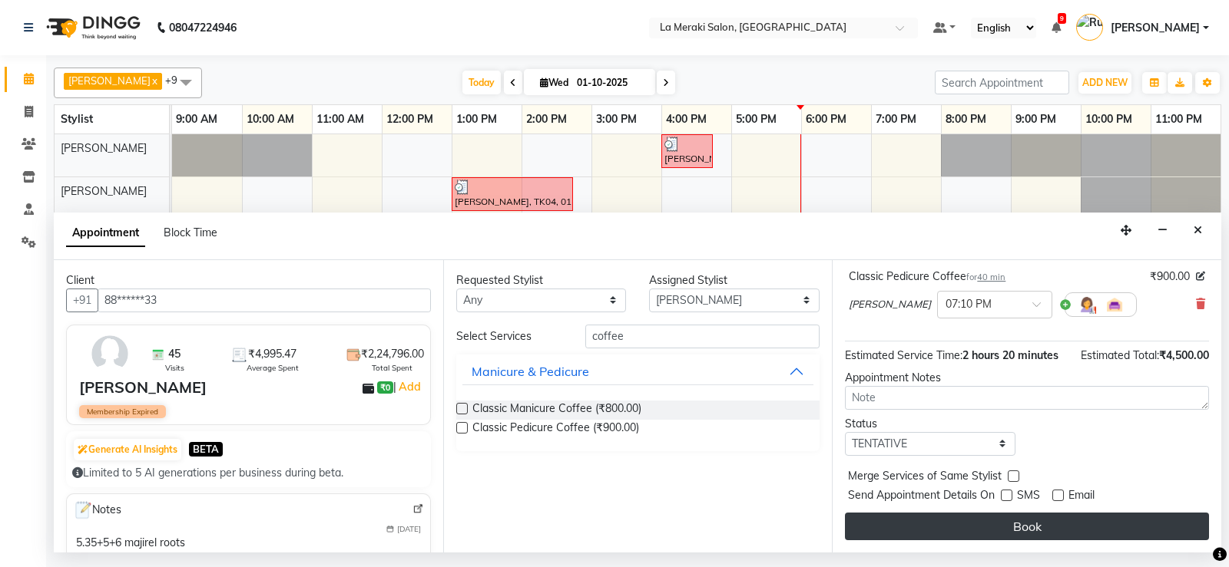
click at [1004, 531] on button "Book" at bounding box center [1027, 527] width 364 height 28
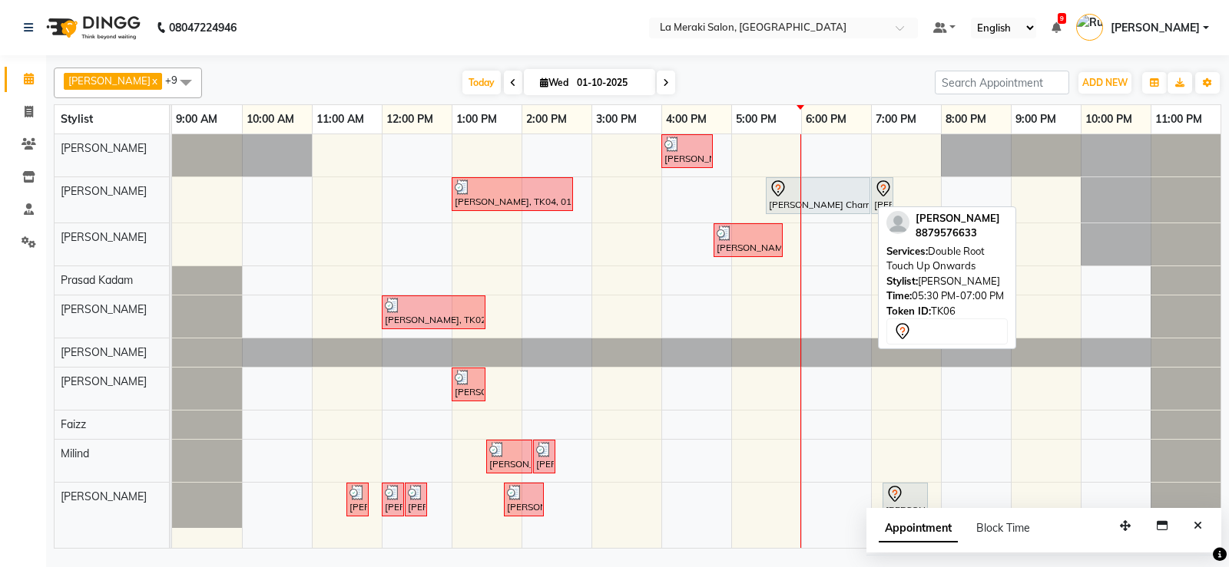
click at [835, 195] on div at bounding box center [818, 189] width 98 height 18
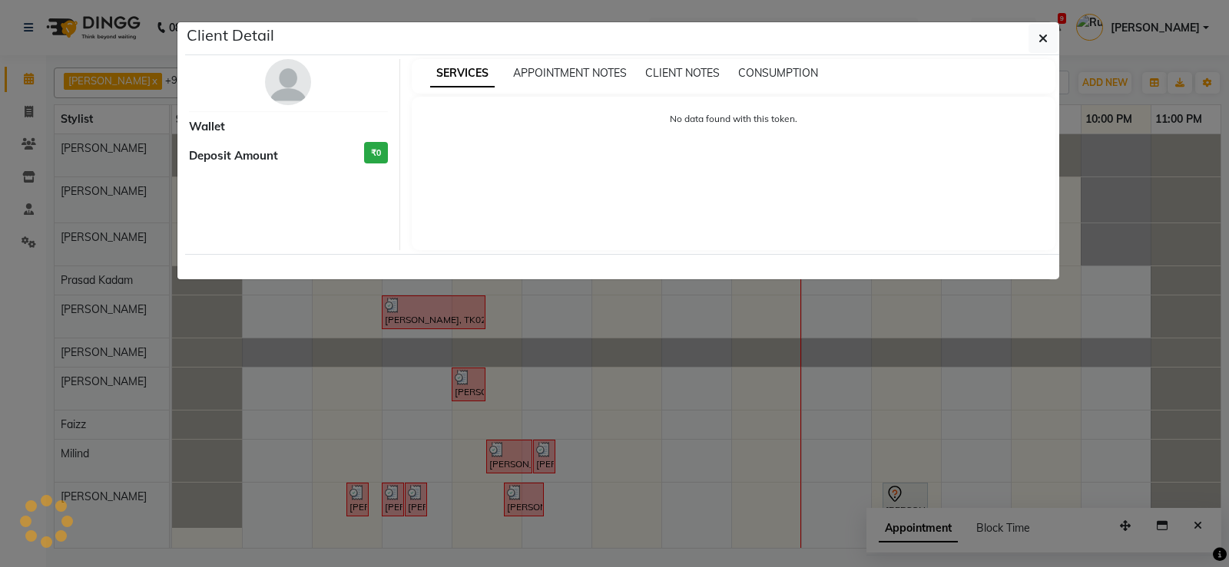
select select "7"
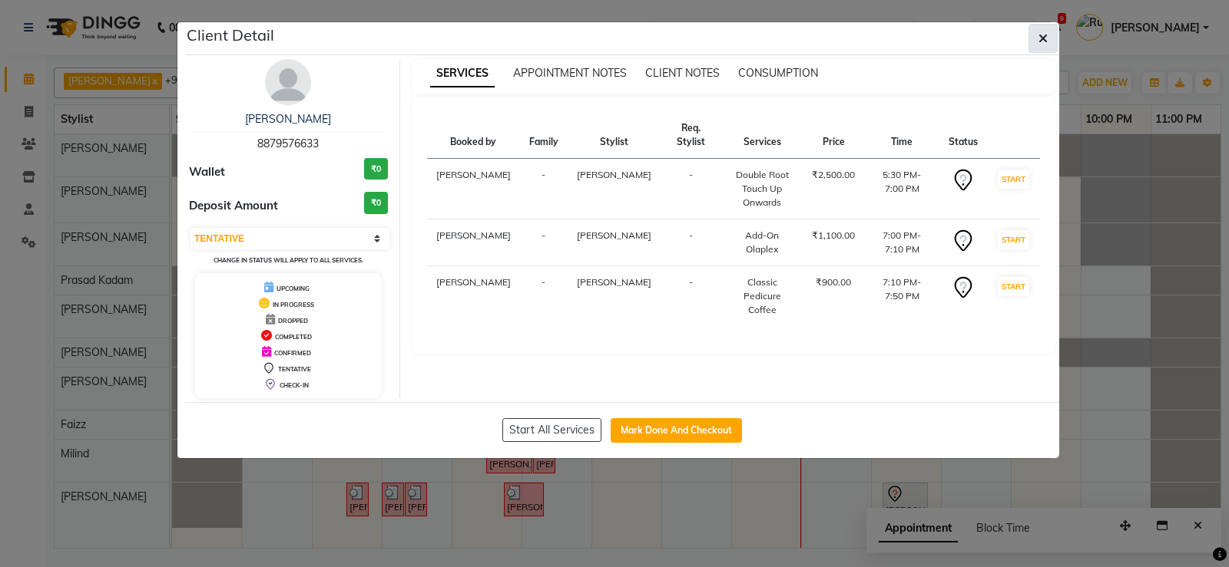
click at [1039, 38] on icon "button" at bounding box center [1042, 38] width 9 height 12
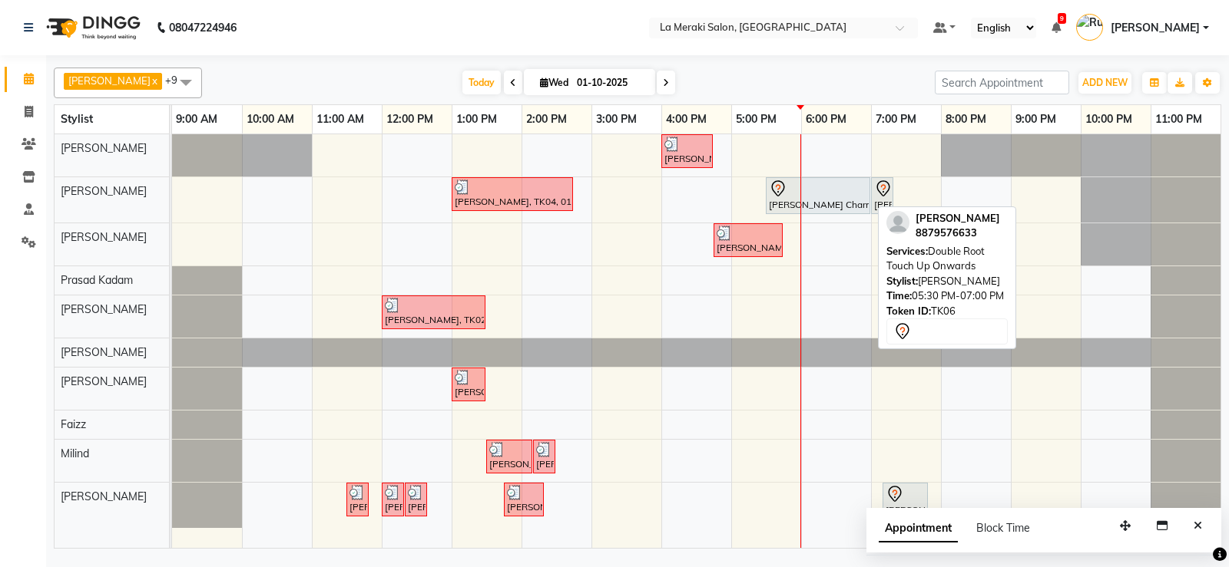
click at [818, 187] on div at bounding box center [818, 189] width 98 height 18
select select "7"
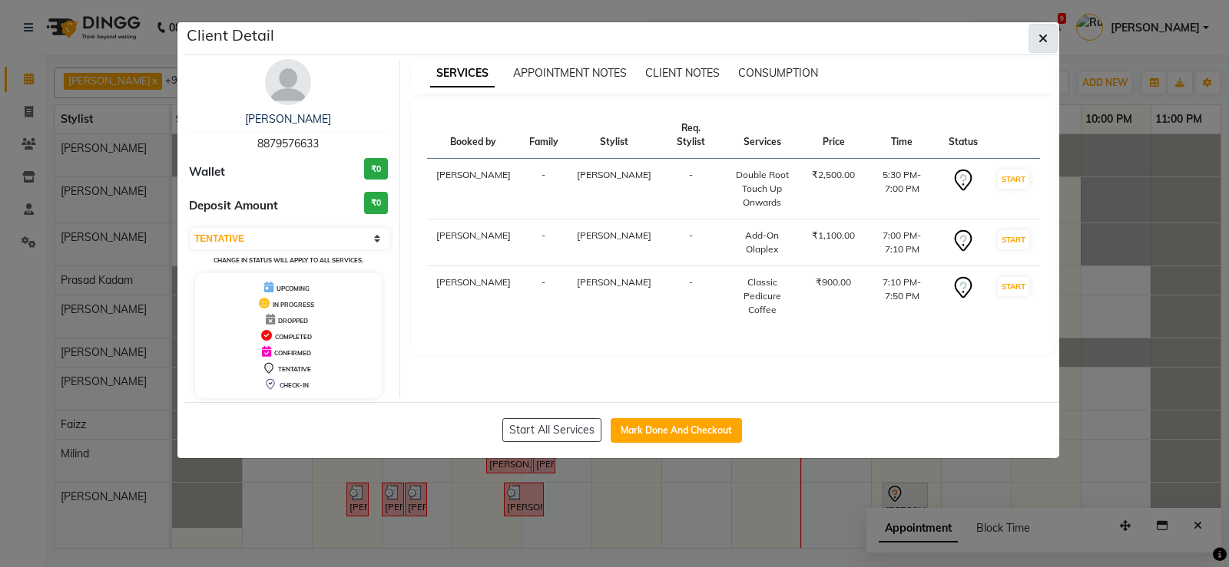
click at [1038, 34] on icon "button" at bounding box center [1042, 38] width 9 height 12
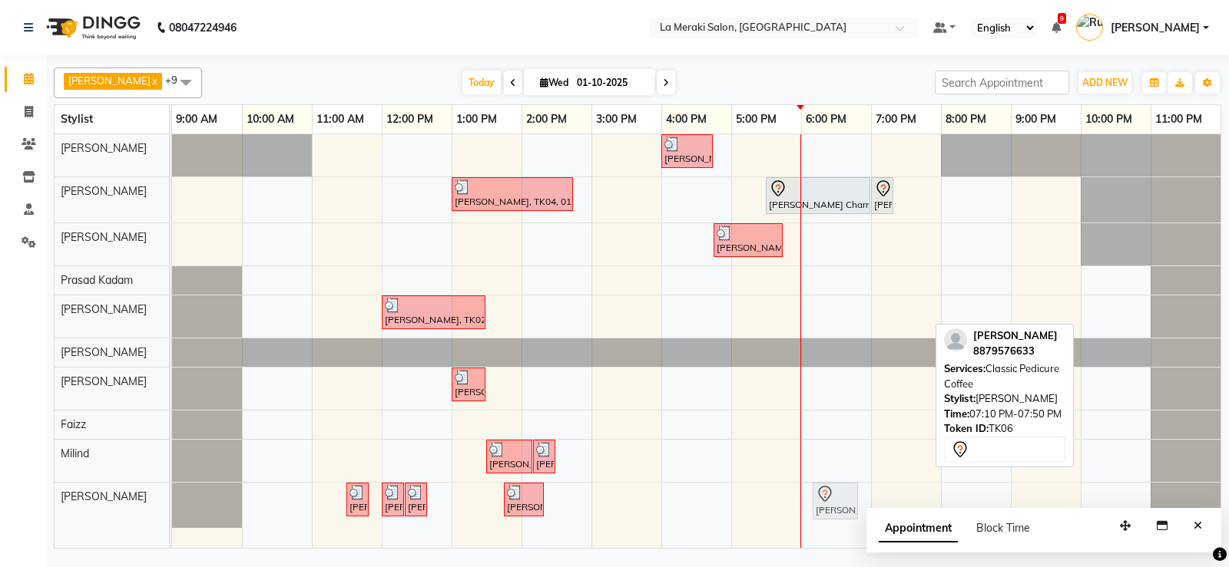
drag, startPoint x: 901, startPoint y: 491, endPoint x: 847, endPoint y: 496, distance: 53.9
click at [172, 496] on div "[PERSON_NAME], TK01, 11:30 AM-11:40 AM, Forehead Threading [PERSON_NAME], TK01,…" at bounding box center [172, 505] width 0 height 45
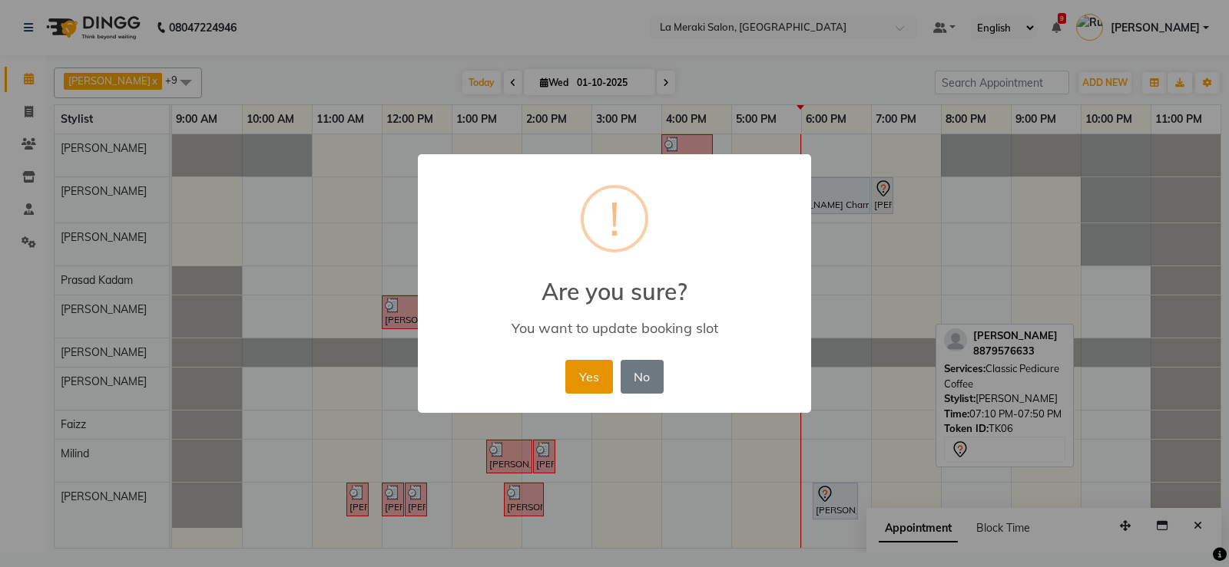
click at [580, 372] on button "Yes" at bounding box center [588, 377] width 47 height 34
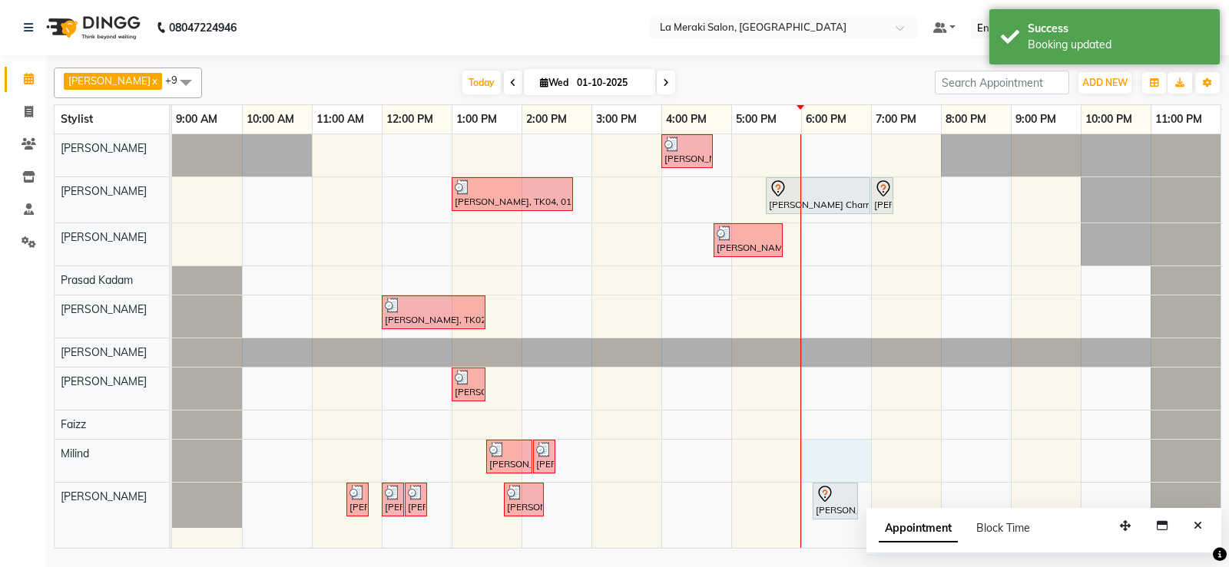
click at [812, 455] on div "[PERSON_NAME], TK05, 04:00 PM-04:45 PM, Senior Stylist Level [DEMOGRAPHIC_DATA]…" at bounding box center [696, 341] width 1048 height 414
select select "64939"
select select "tentative"
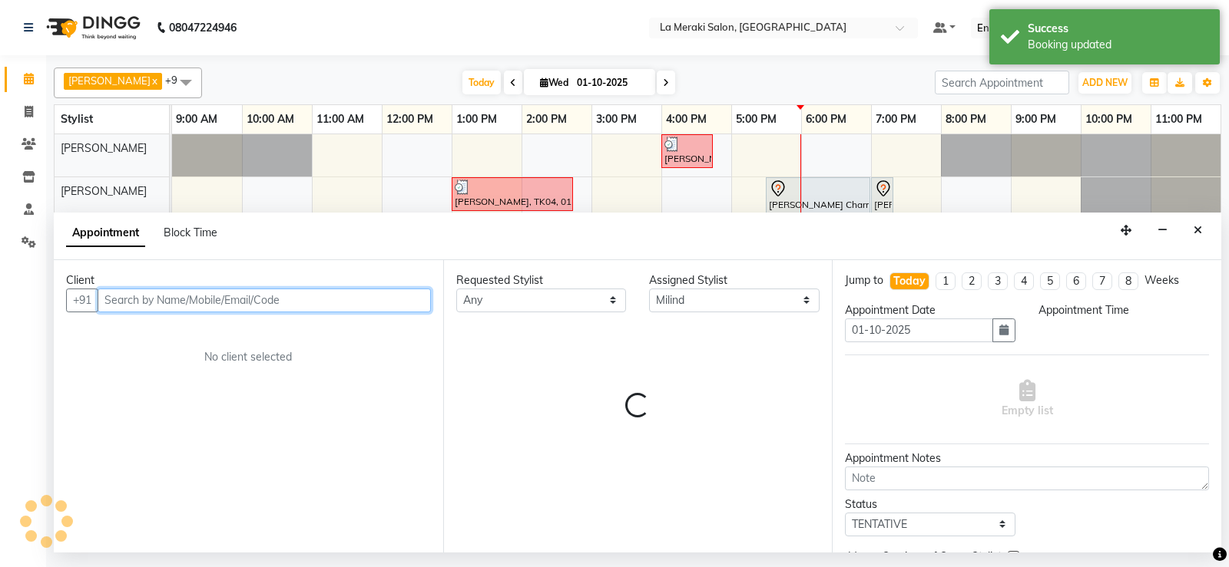
select select "1080"
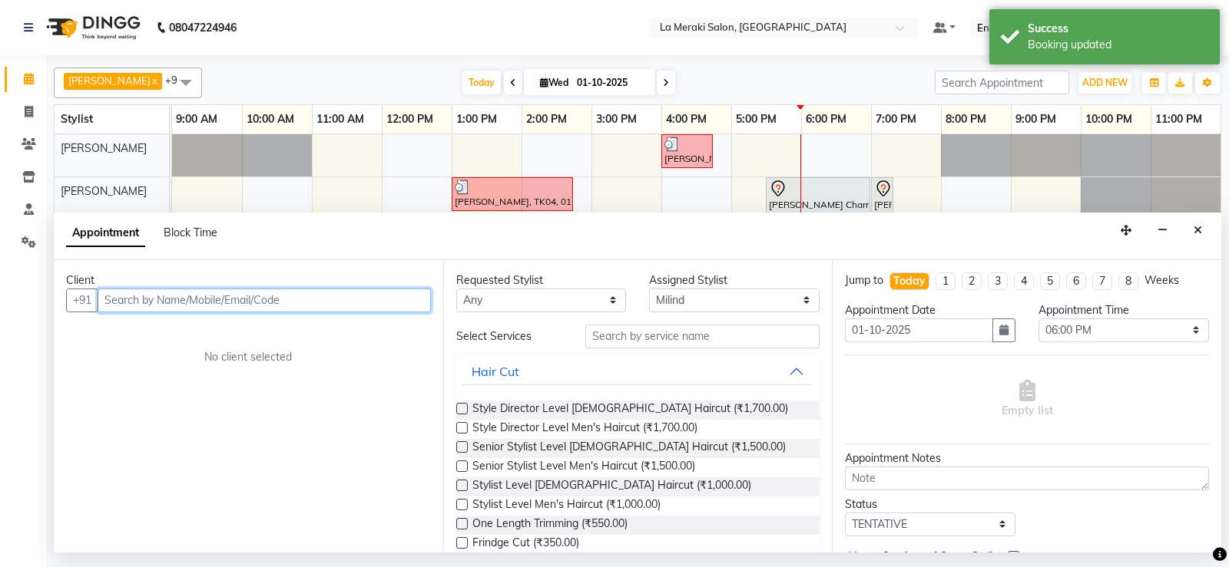
click at [332, 306] on input "text" at bounding box center [264, 301] width 333 height 24
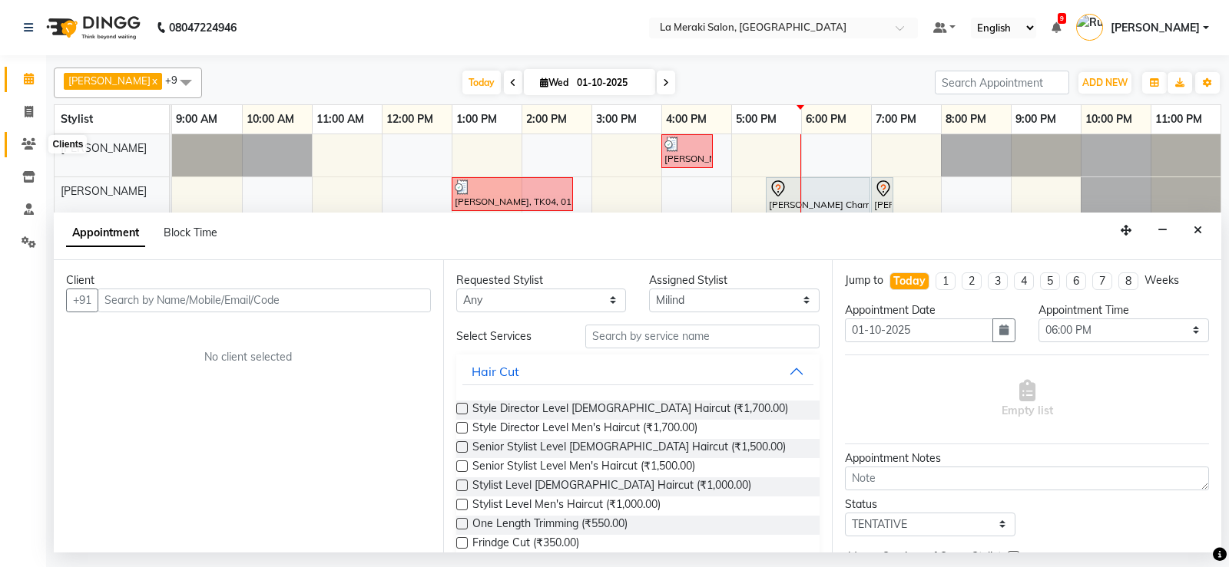
click at [30, 145] on icon at bounding box center [29, 144] width 15 height 12
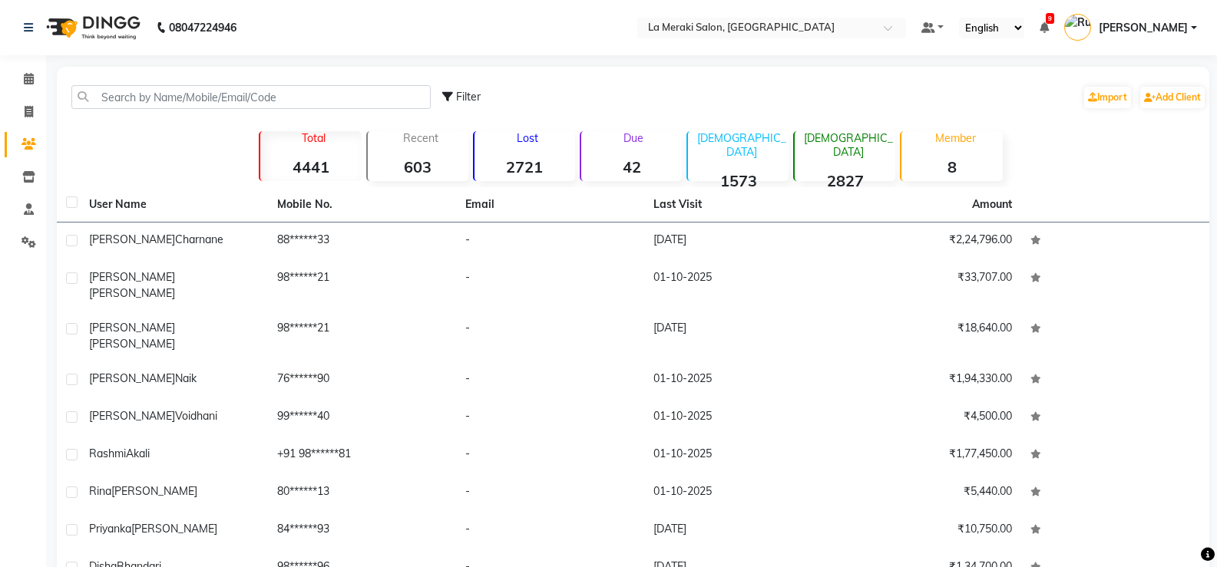
click at [845, 171] on strong "2827" at bounding box center [845, 180] width 101 height 19
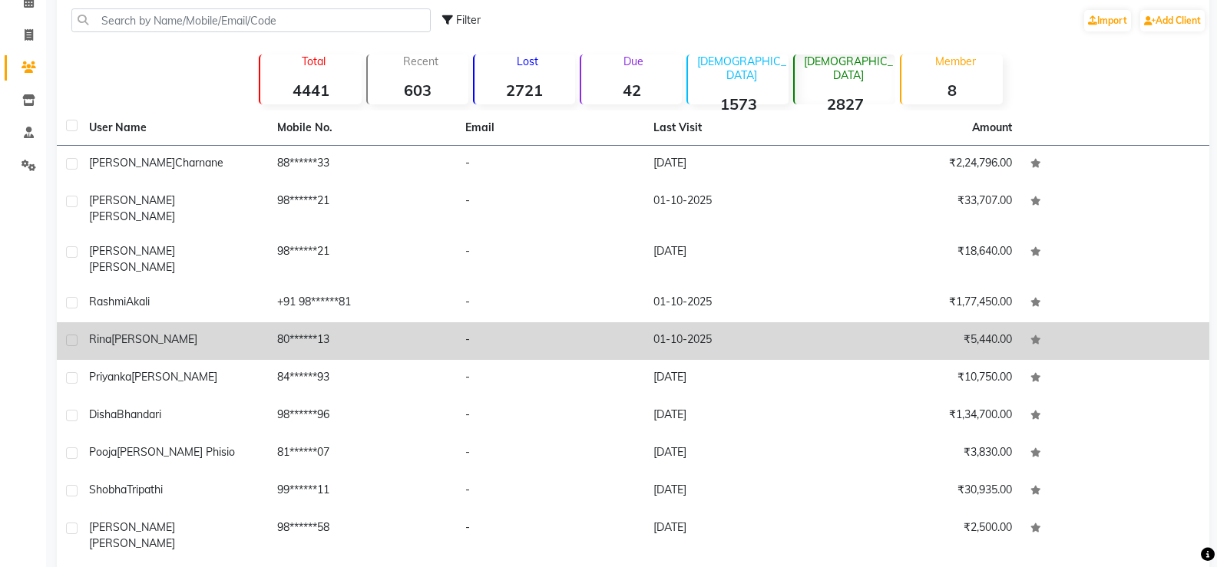
scroll to position [98, 0]
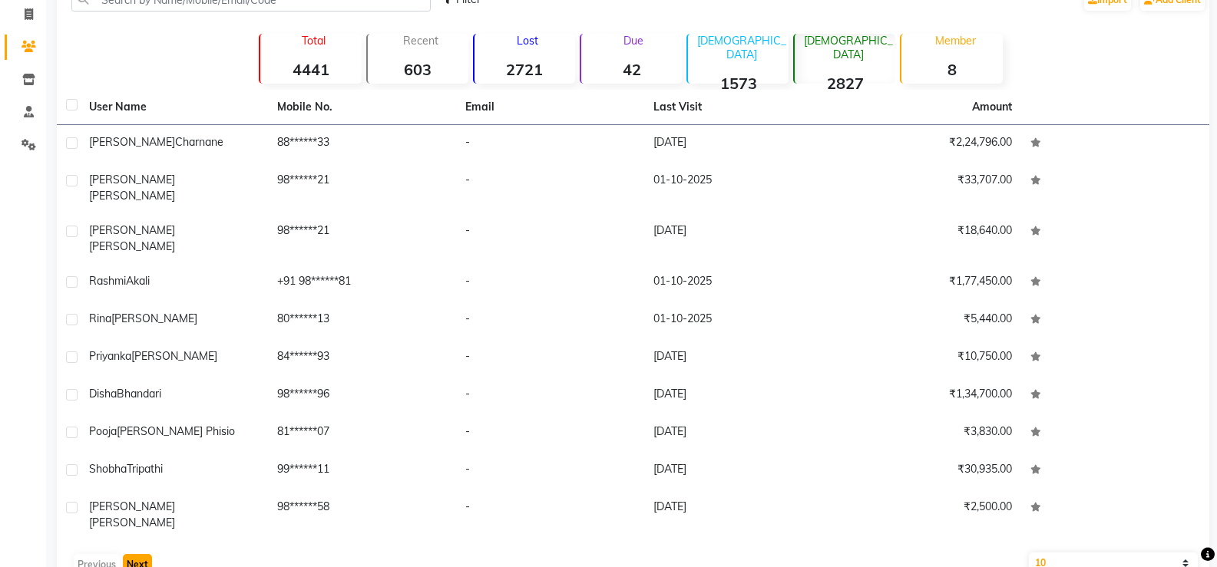
click at [137, 554] on button "Next" at bounding box center [137, 565] width 29 height 22
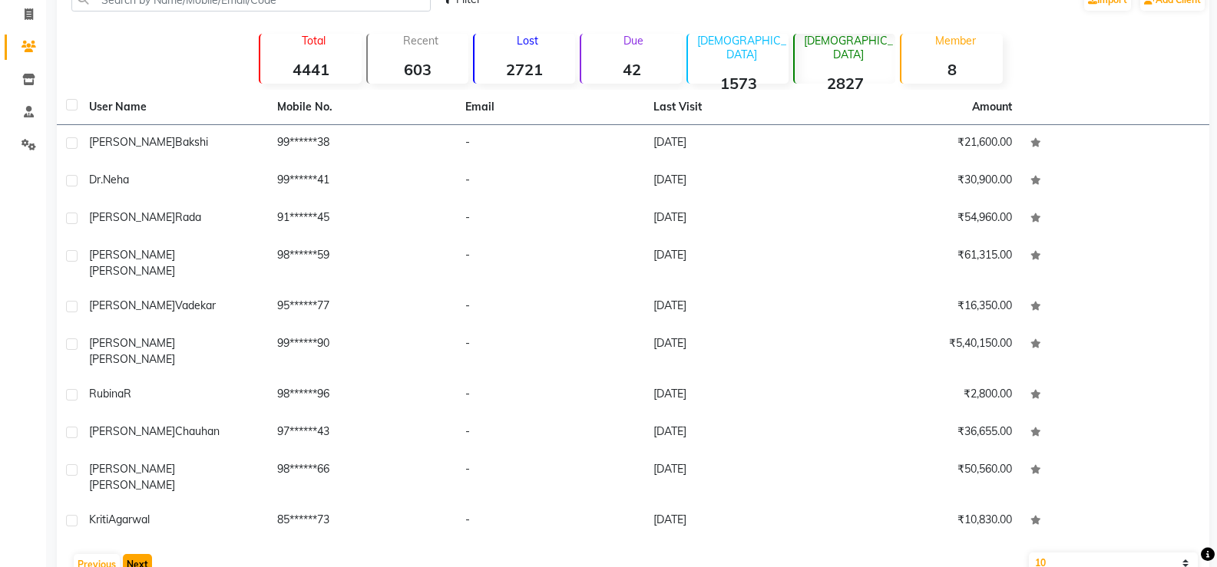
click at [144, 554] on button "Next" at bounding box center [137, 565] width 29 height 22
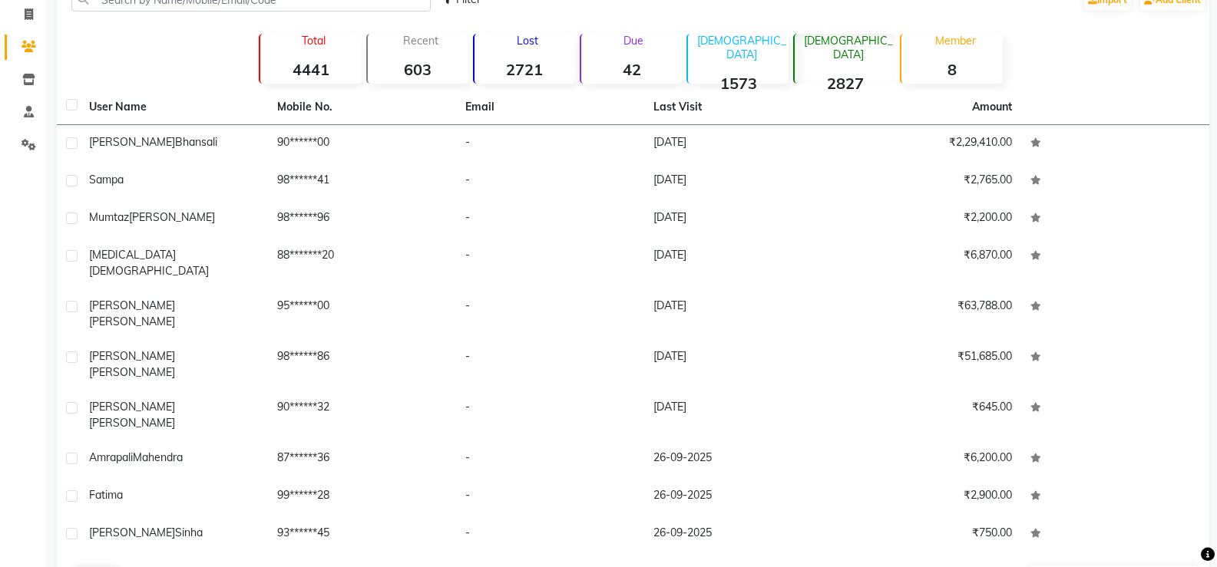
click at [144, 567] on button "Next" at bounding box center [137, 578] width 29 height 22
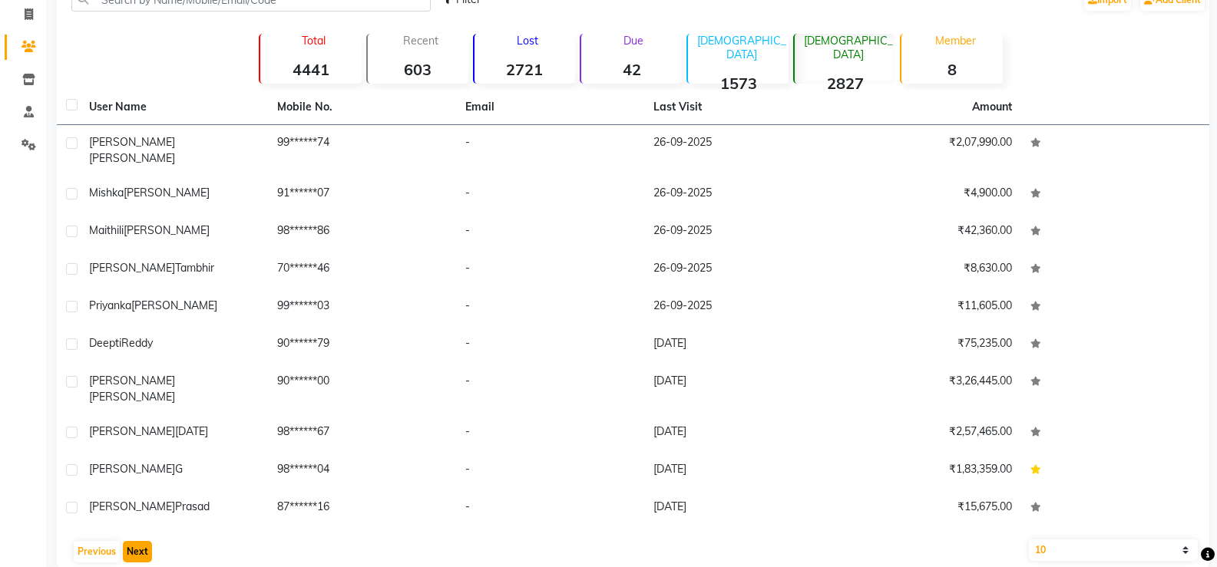
click at [144, 541] on button "Next" at bounding box center [137, 552] width 29 height 22
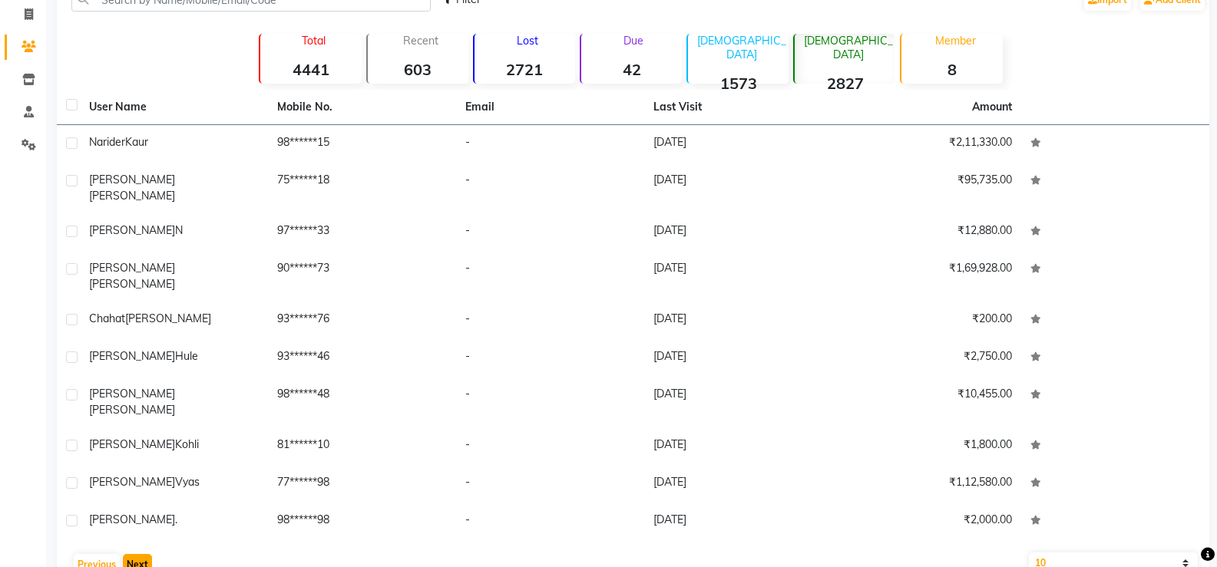
click at [144, 554] on button "Next" at bounding box center [137, 565] width 29 height 22
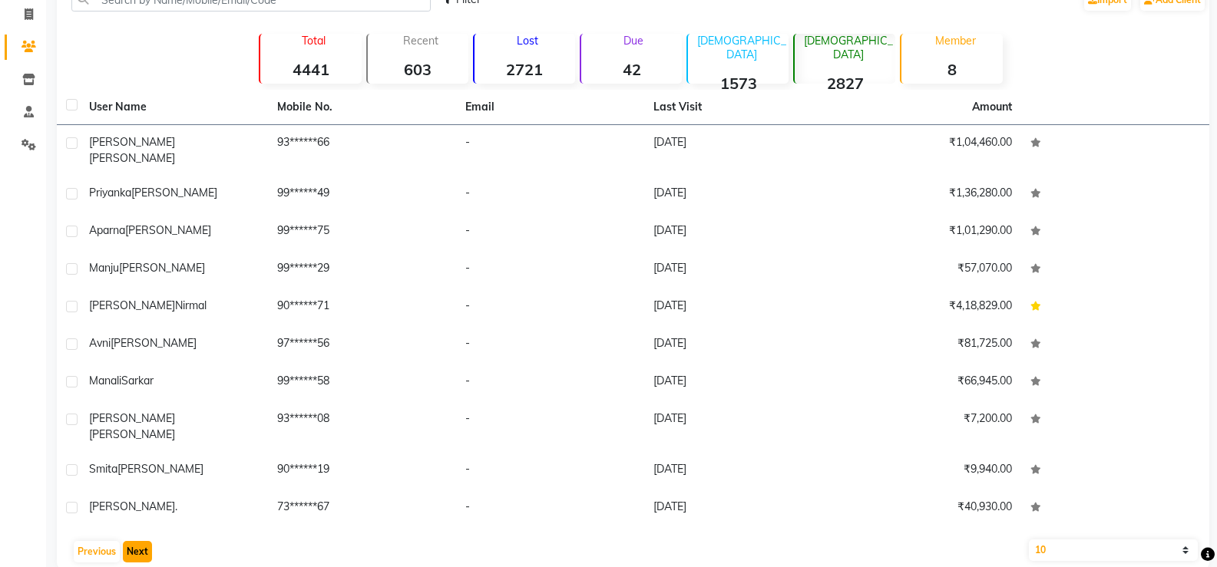
click at [143, 541] on button "Next" at bounding box center [137, 552] width 29 height 22
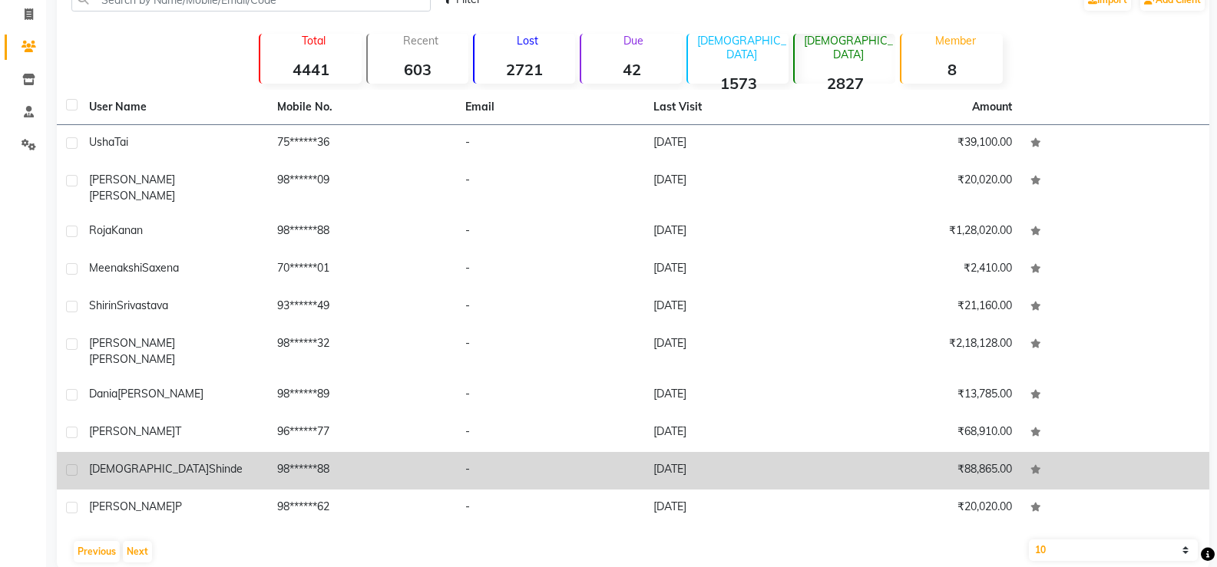
click at [209, 462] on span "Shinde" at bounding box center [226, 469] width 34 height 14
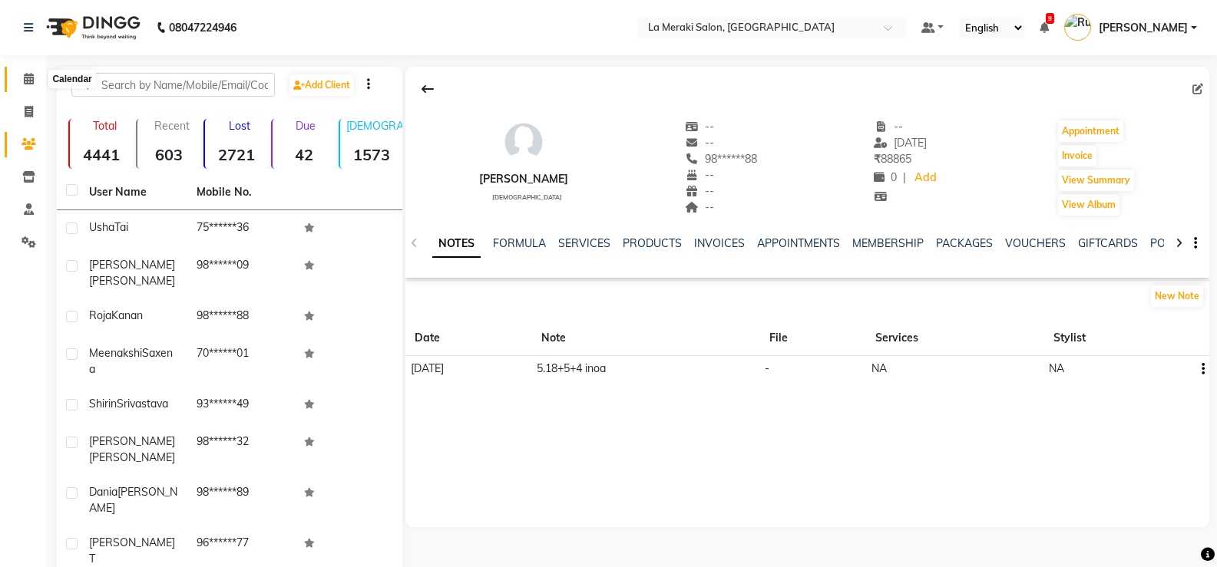
click at [22, 82] on span at bounding box center [28, 80] width 27 height 18
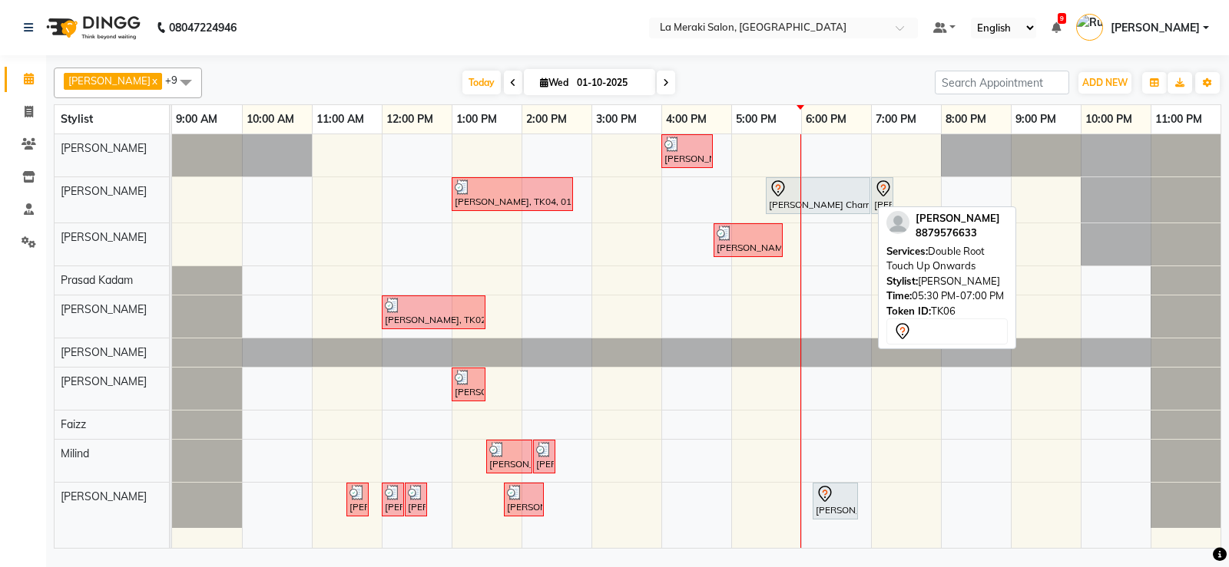
click at [780, 197] on icon at bounding box center [778, 189] width 18 height 18
select select "7"
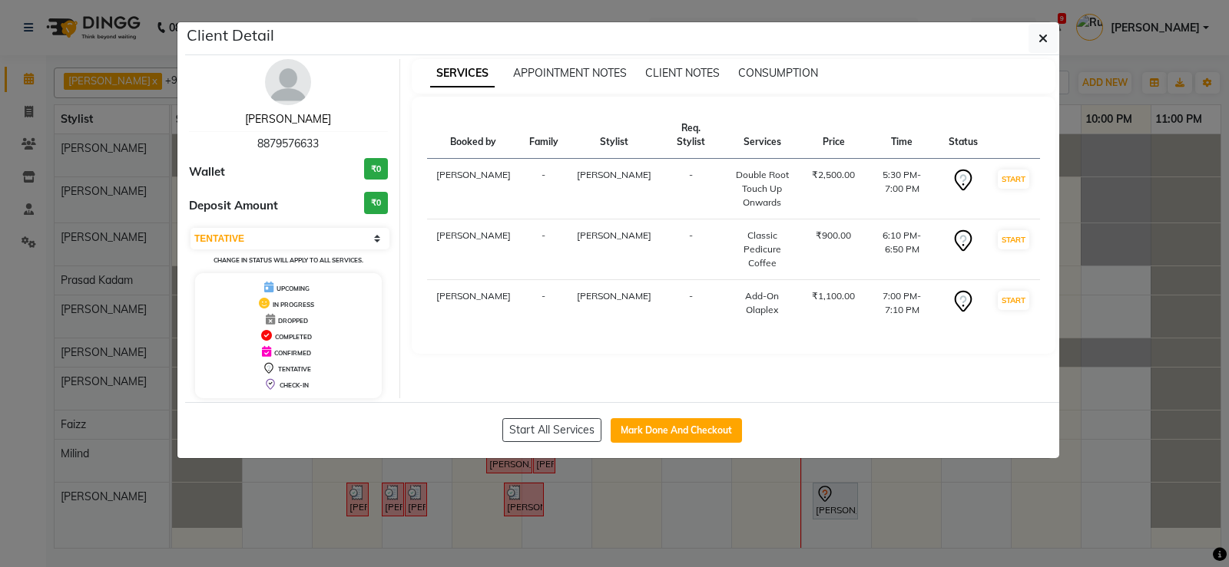
click at [310, 124] on link "[PERSON_NAME]" at bounding box center [288, 119] width 86 height 14
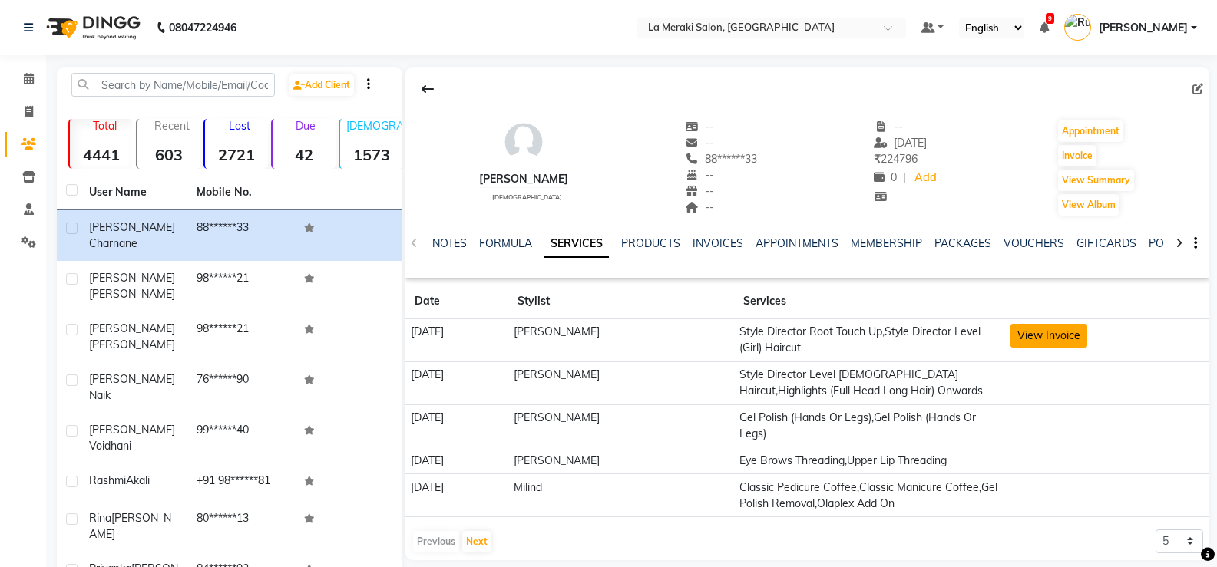
click at [1034, 339] on button "View Invoice" at bounding box center [1049, 336] width 77 height 24
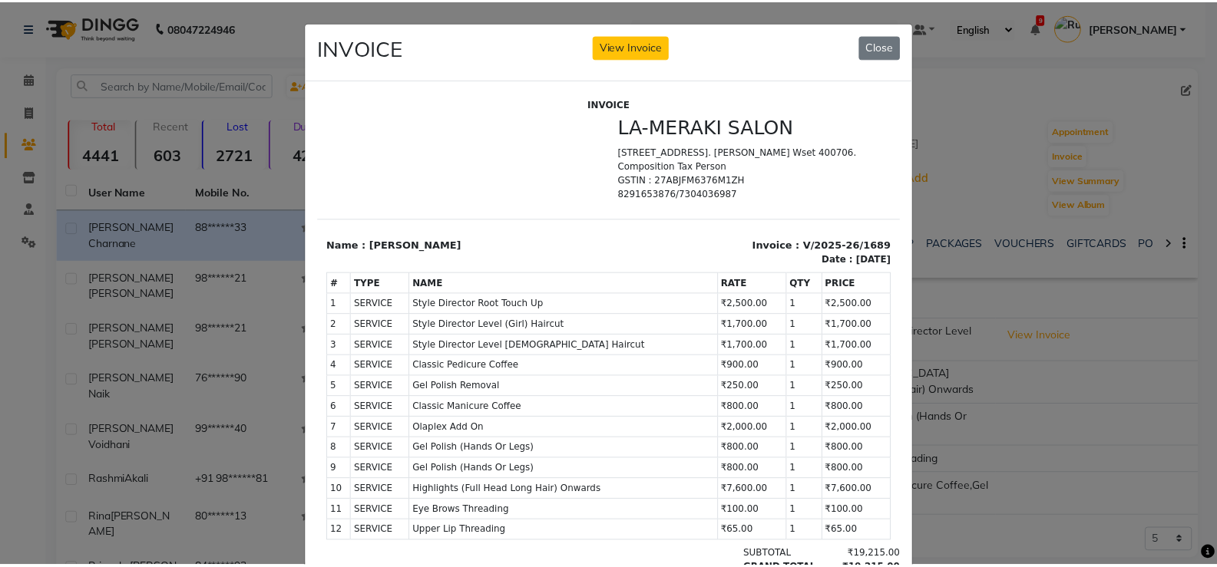
scroll to position [6, 0]
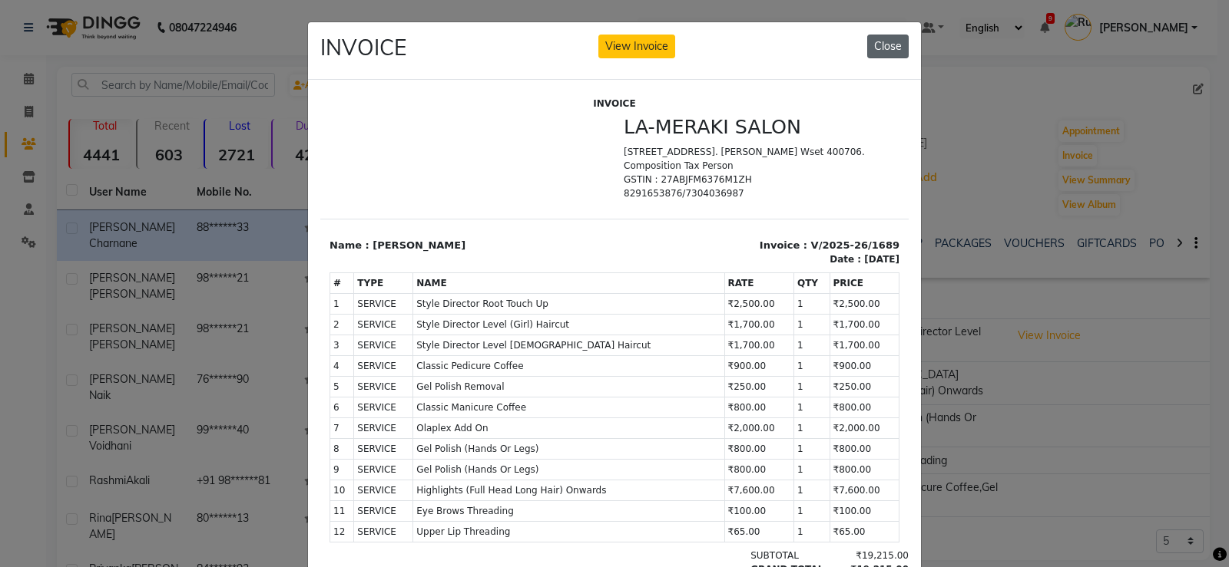
click at [889, 43] on button "Close" at bounding box center [887, 47] width 41 height 24
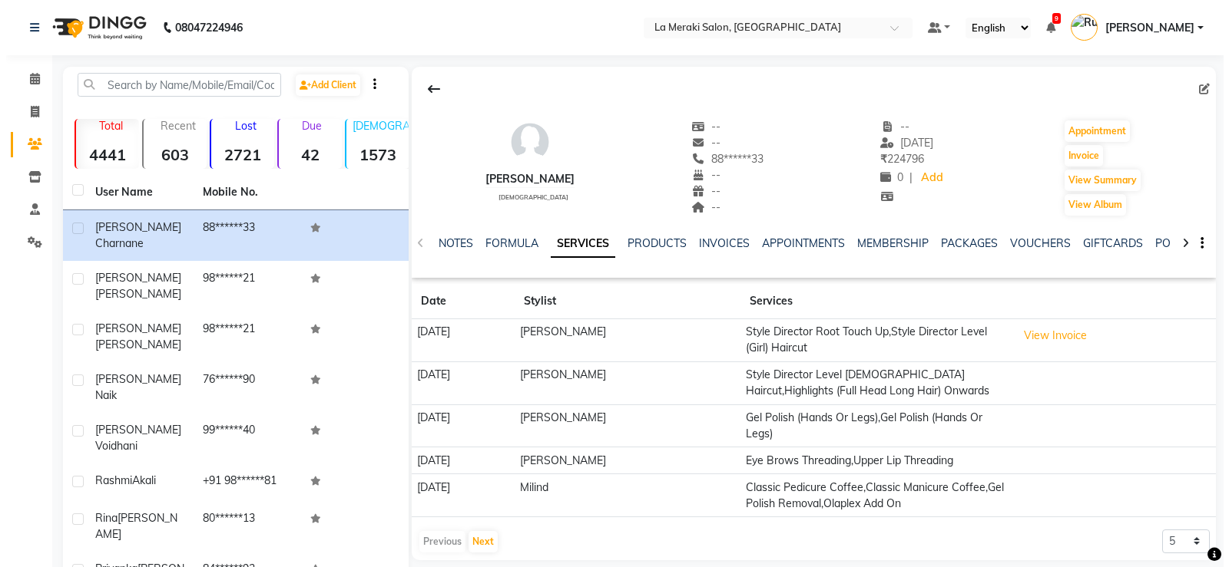
scroll to position [137, 0]
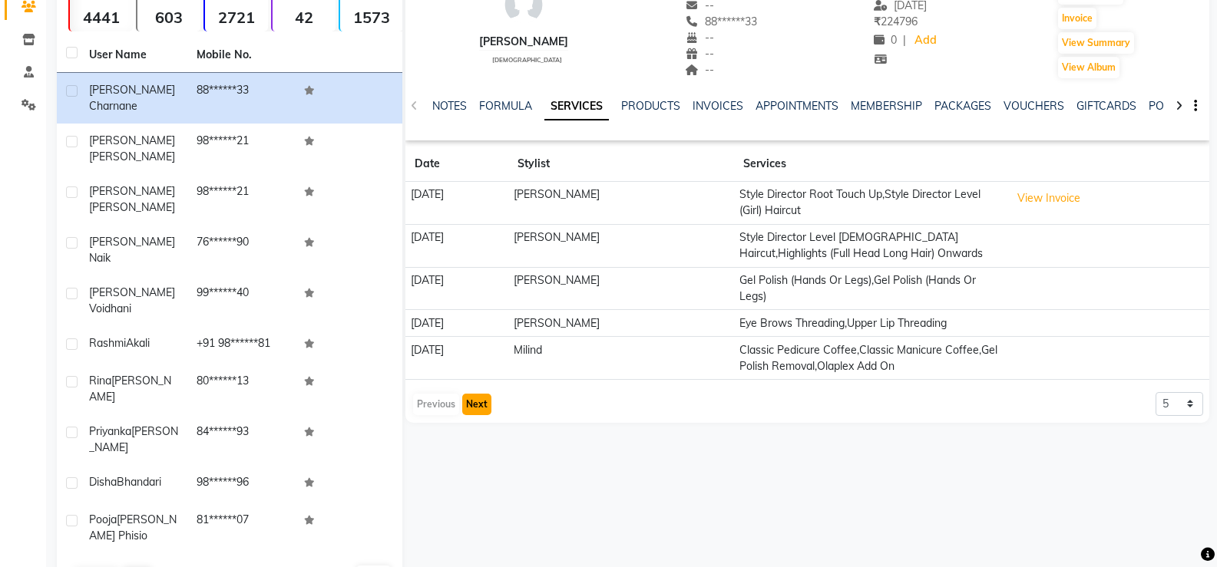
click at [484, 400] on button "Next" at bounding box center [476, 405] width 29 height 22
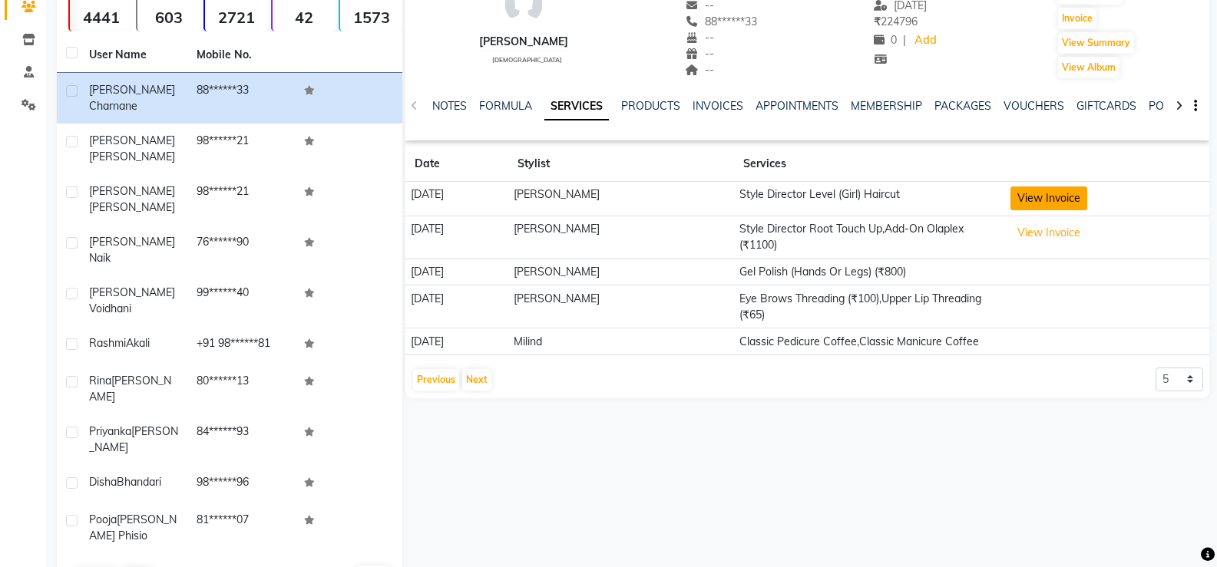
click at [1060, 200] on button "View Invoice" at bounding box center [1049, 199] width 77 height 24
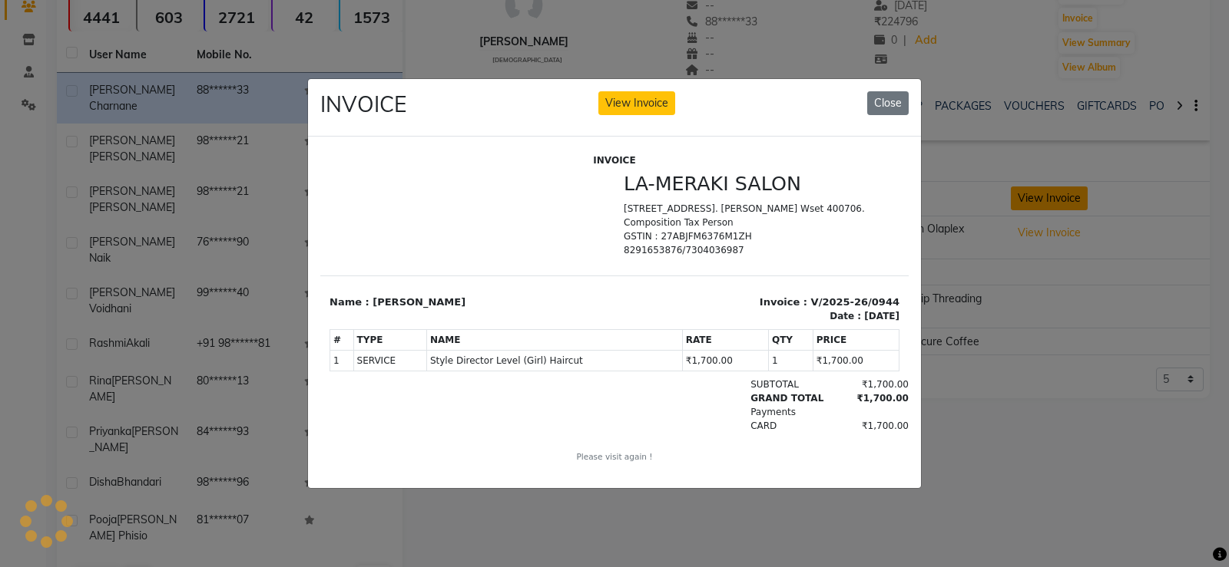
scroll to position [0, 0]
click at [891, 96] on button "Close" at bounding box center [887, 103] width 41 height 24
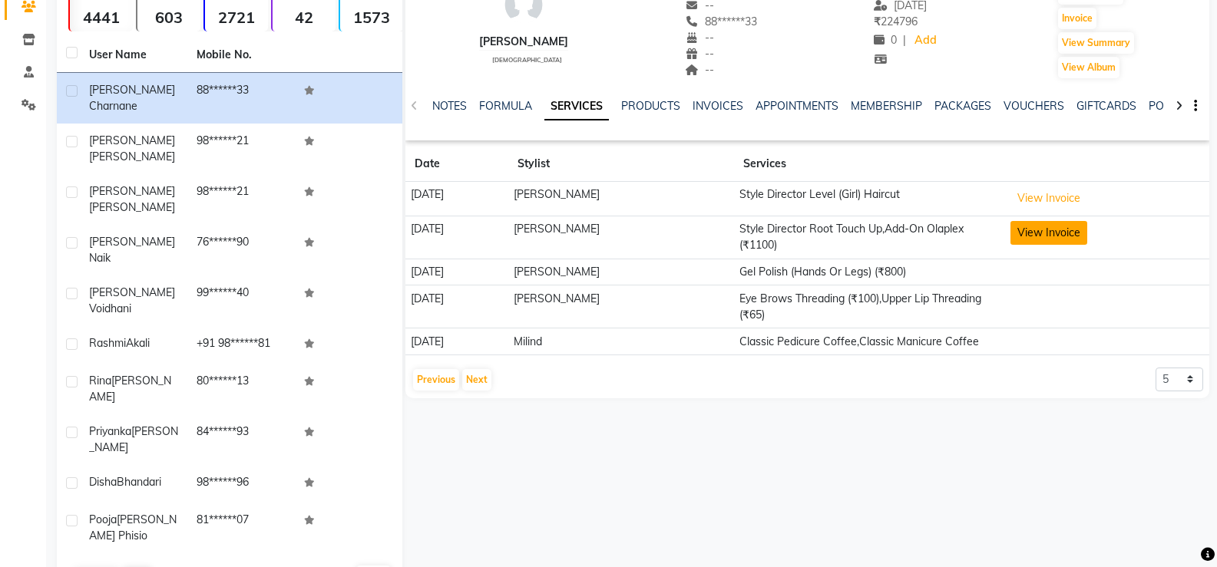
click at [1074, 227] on button "View Invoice" at bounding box center [1049, 233] width 77 height 24
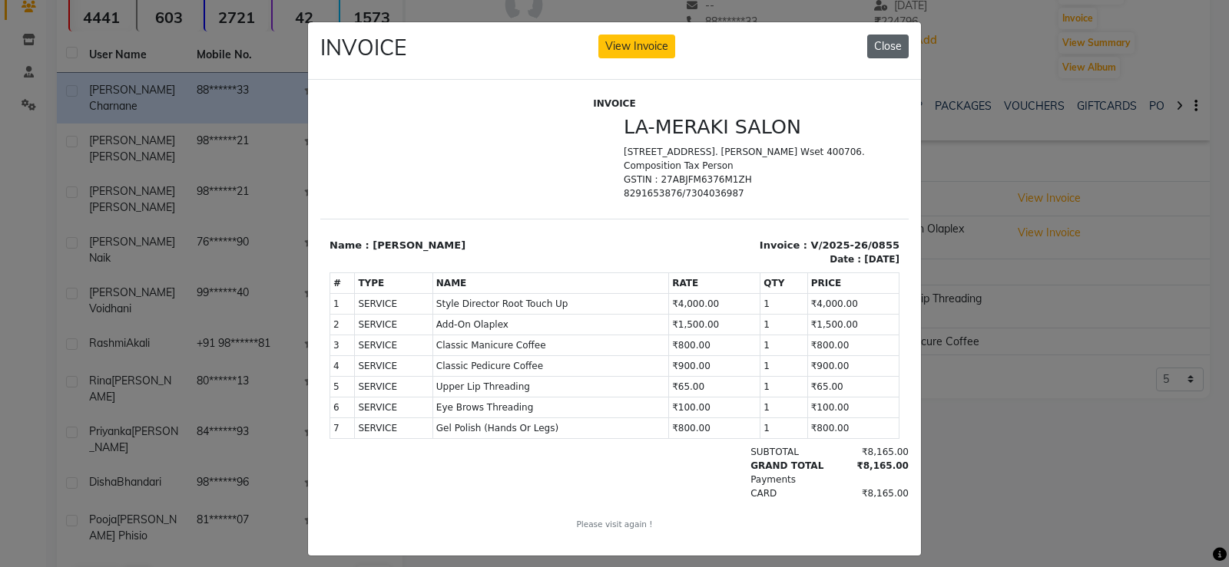
click at [876, 46] on button "Close" at bounding box center [887, 47] width 41 height 24
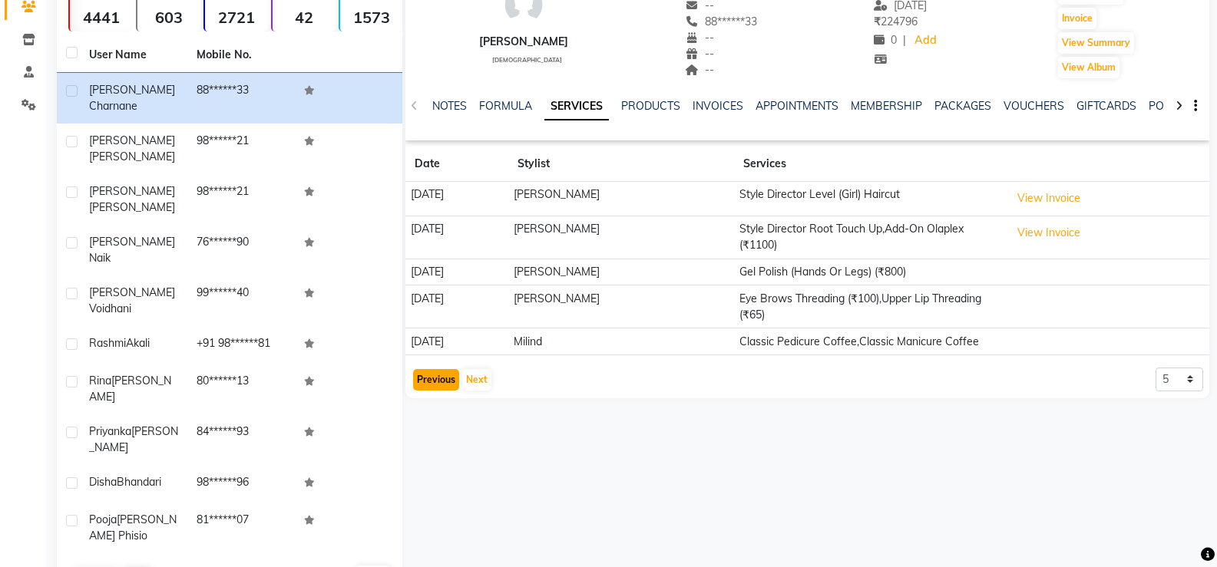
click at [441, 381] on button "Previous" at bounding box center [436, 380] width 46 height 22
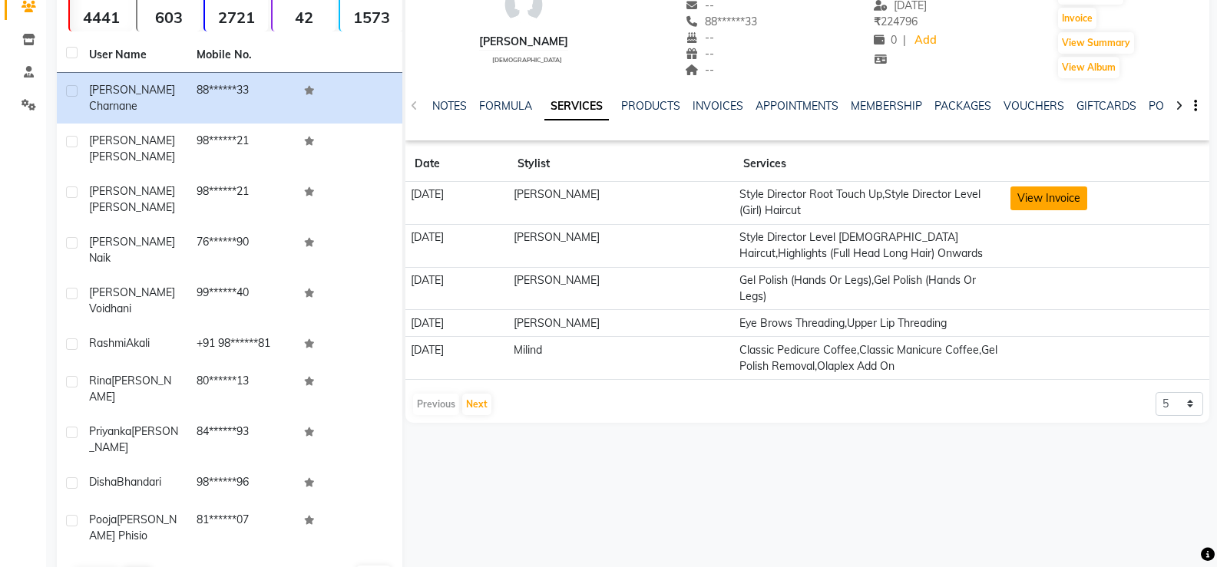
click at [1059, 200] on button "View Invoice" at bounding box center [1049, 199] width 77 height 24
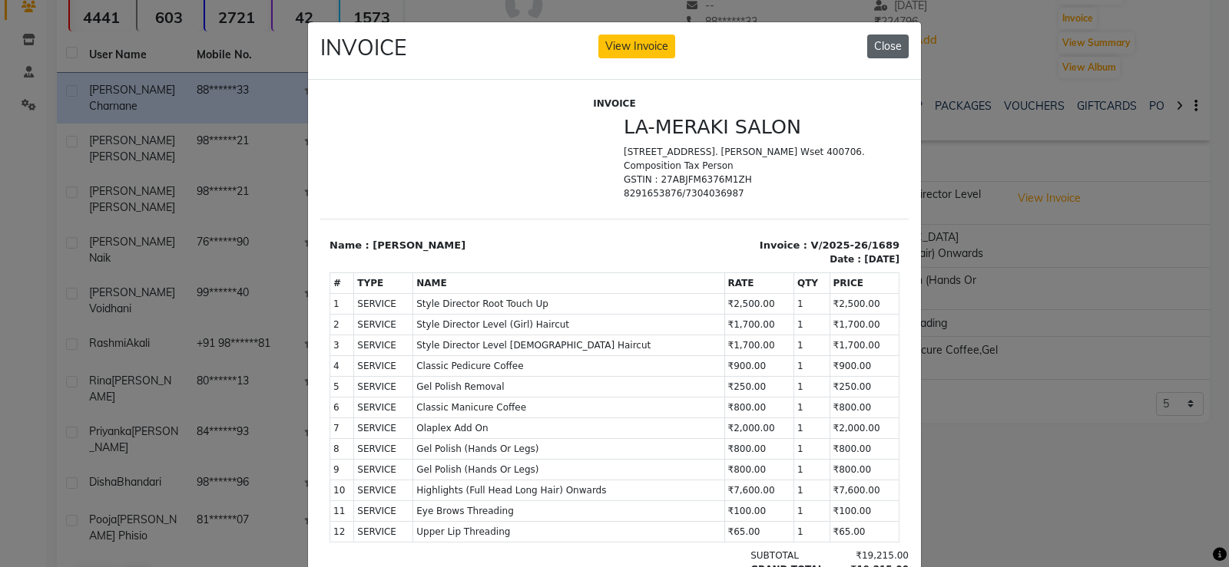
click at [874, 46] on button "Close" at bounding box center [887, 47] width 41 height 24
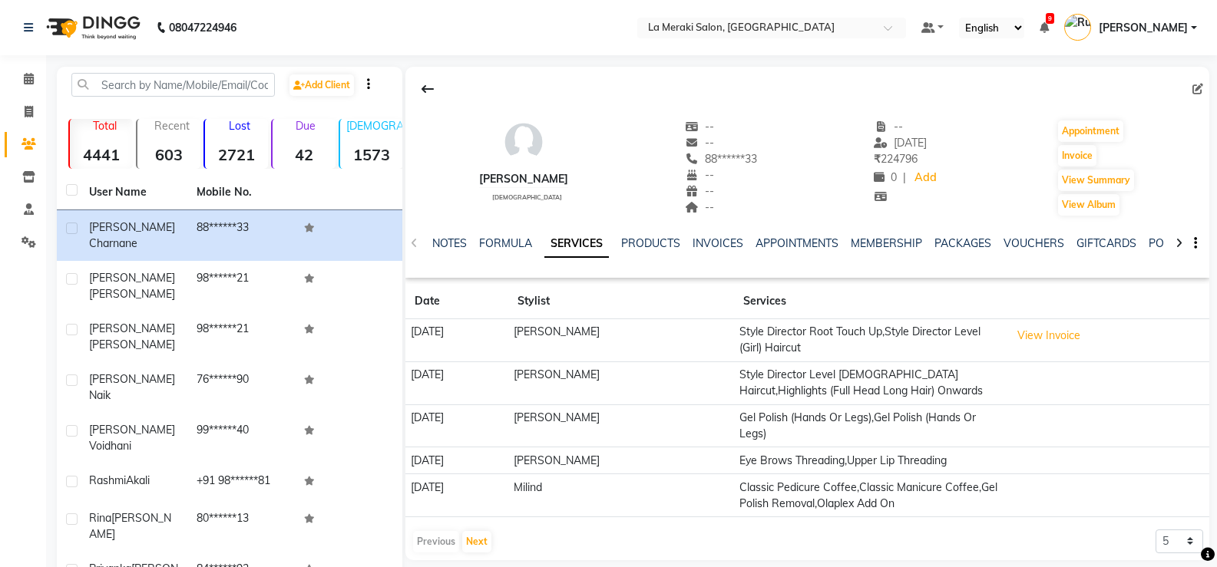
click at [43, 77] on li "Calendar" at bounding box center [23, 79] width 46 height 33
click at [32, 78] on icon at bounding box center [29, 79] width 10 height 12
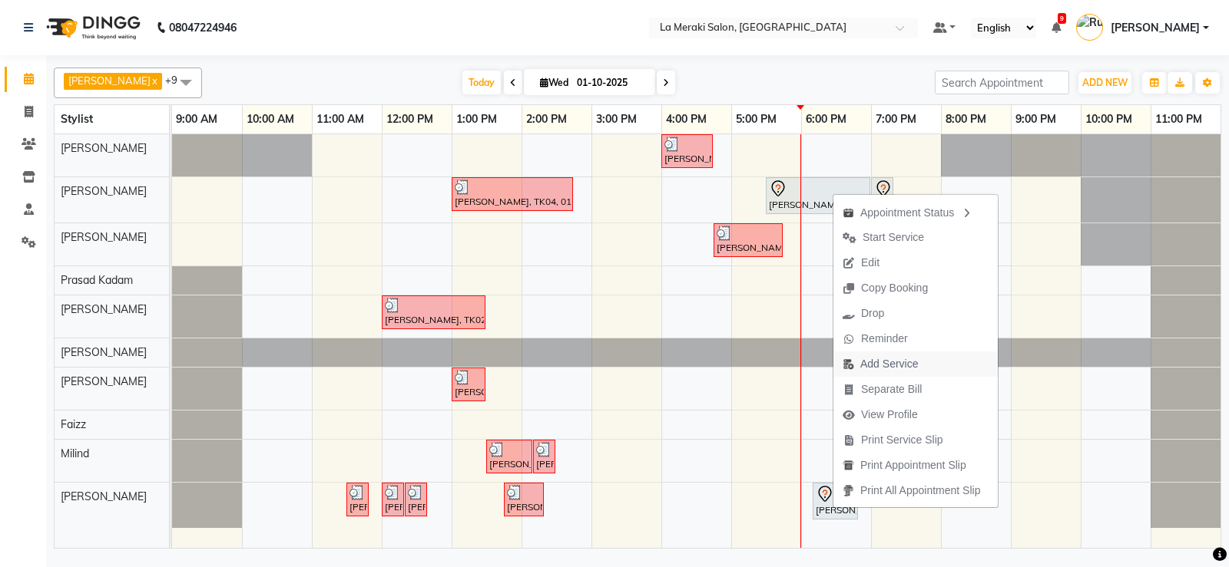
click at [880, 363] on span "Add Service" at bounding box center [889, 364] width 58 height 16
select select "92930"
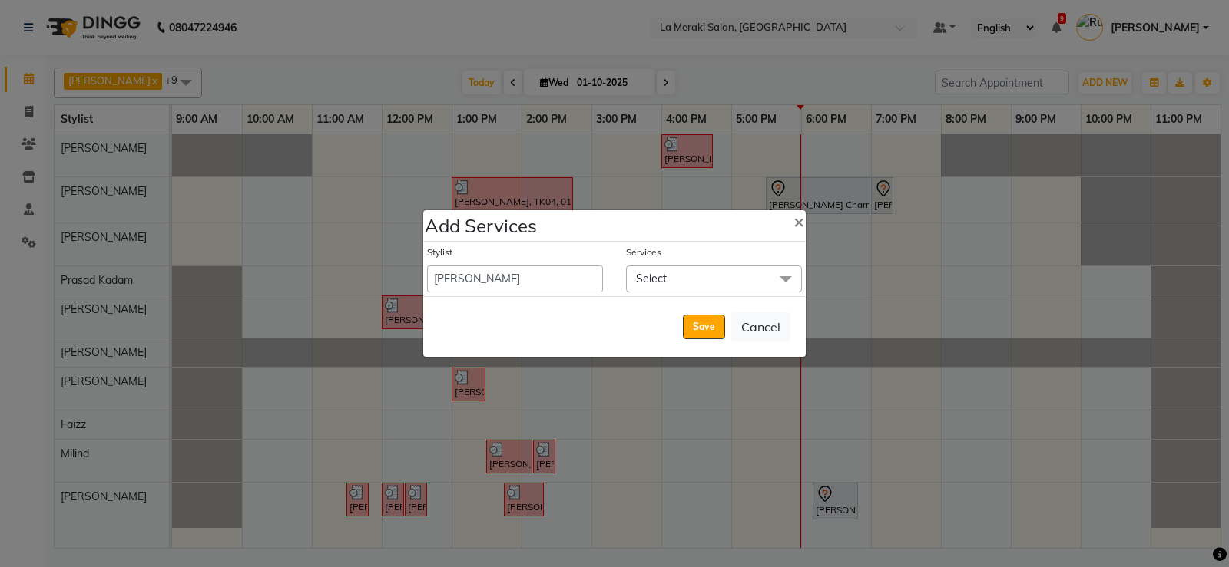
drag, startPoint x: 718, startPoint y: 278, endPoint x: 693, endPoint y: 316, distance: 46.0
click at [719, 280] on span "Select" at bounding box center [714, 279] width 176 height 27
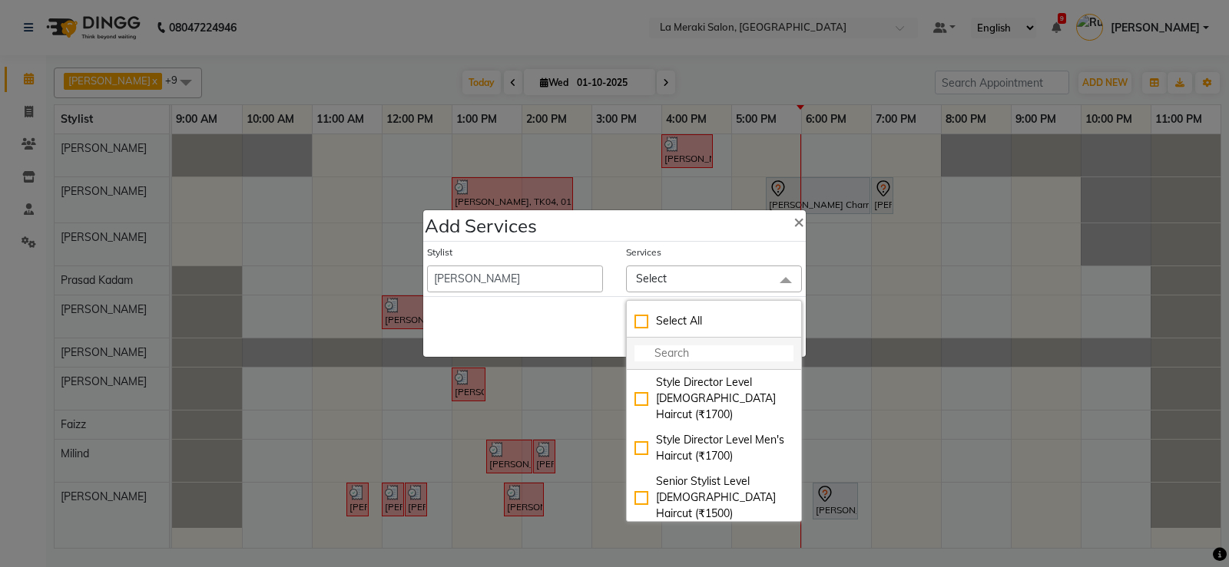
click at [675, 356] on input "multiselect-search" at bounding box center [713, 354] width 159 height 16
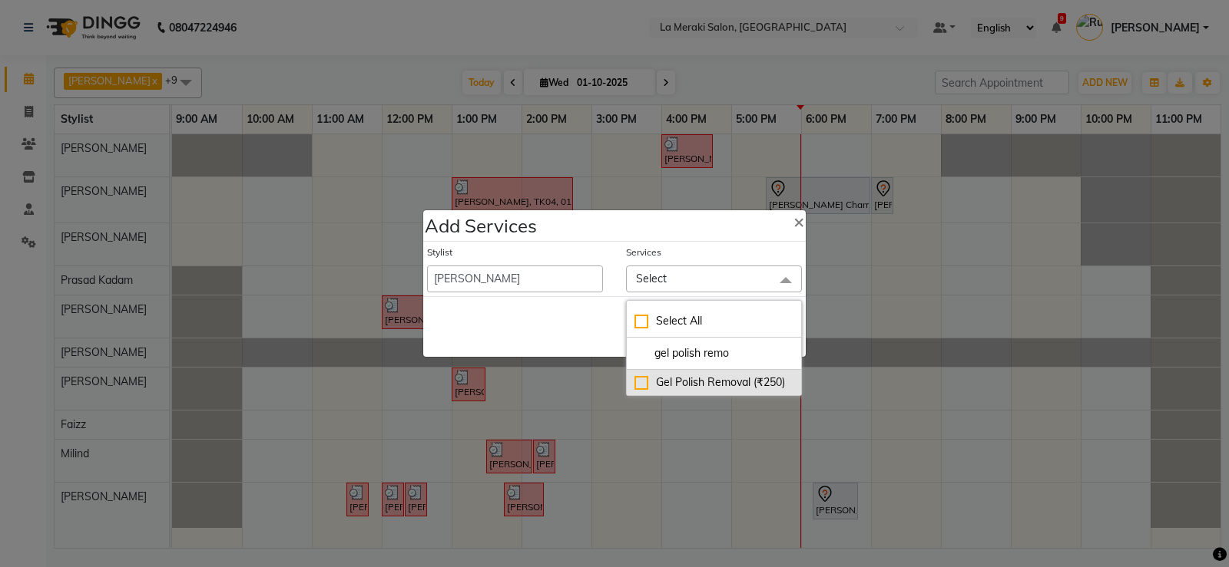
type input "gel polish remo"
click at [643, 383] on div "Gel Polish Removal (₹250)" at bounding box center [713, 383] width 159 height 16
checkbox input "true"
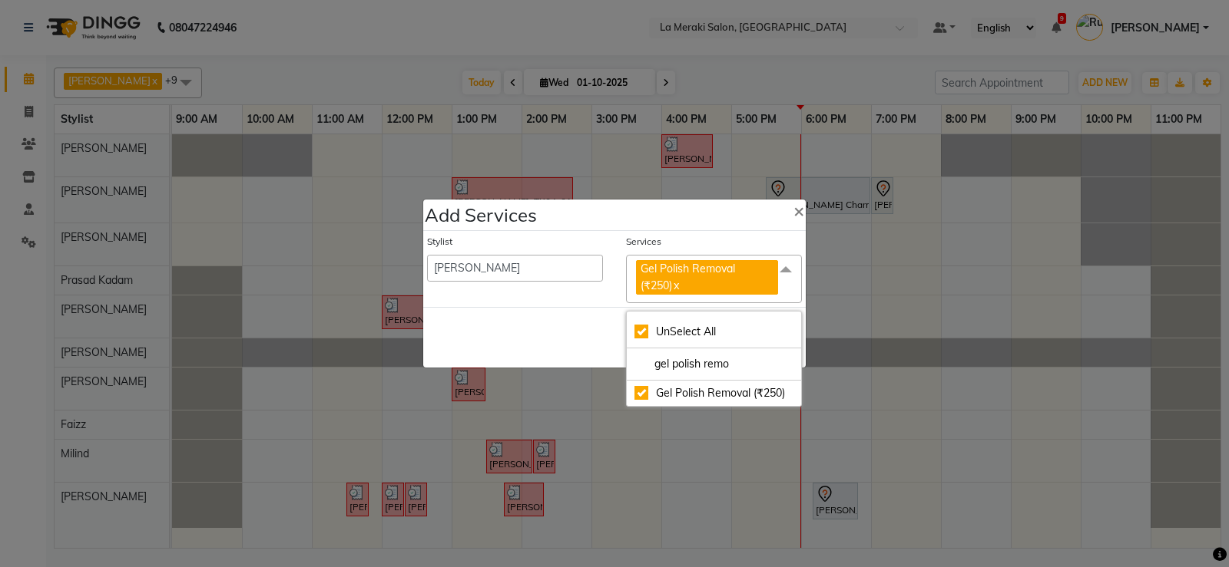
click at [693, 240] on div "Services" at bounding box center [714, 245] width 176 height 20
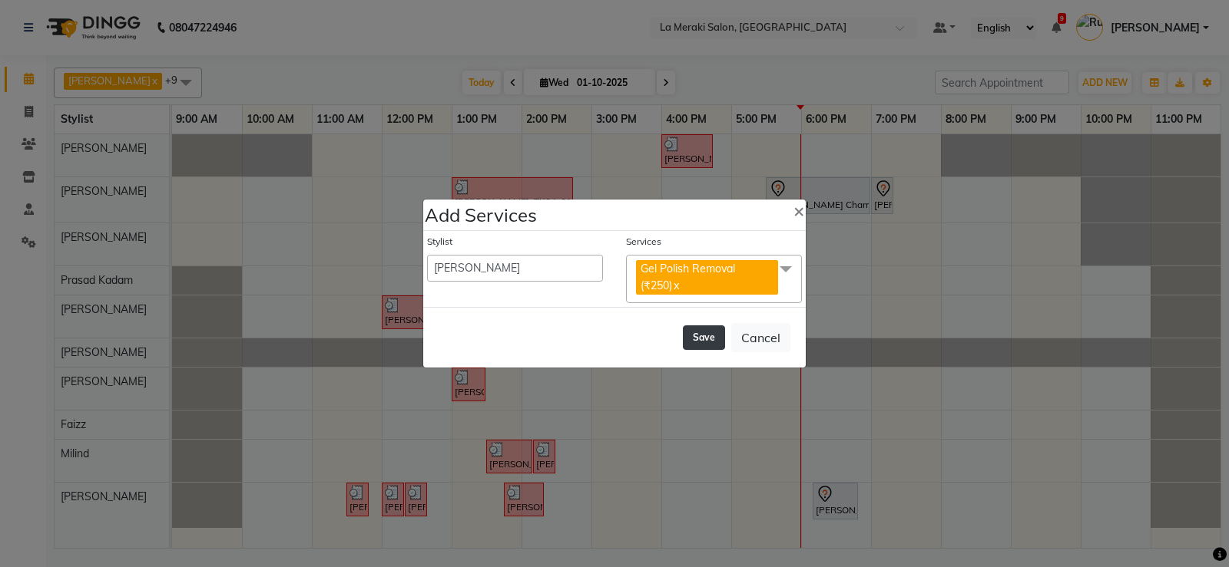
click at [709, 342] on button "Save" at bounding box center [704, 338] width 42 height 25
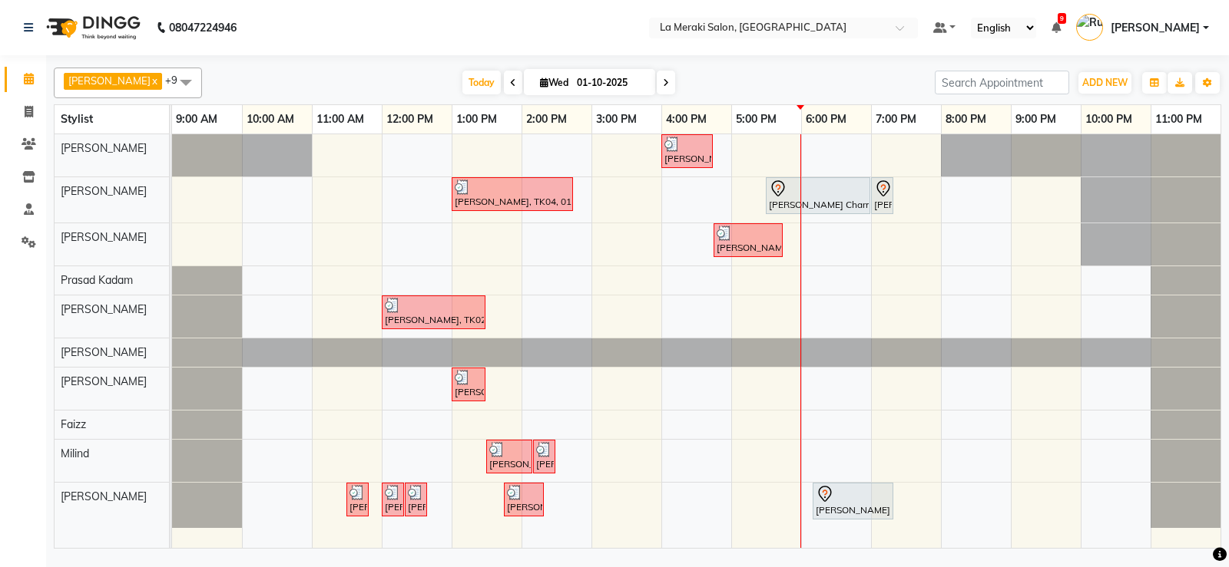
click at [510, 82] on icon at bounding box center [513, 82] width 6 height 9
type input "[DATE]"
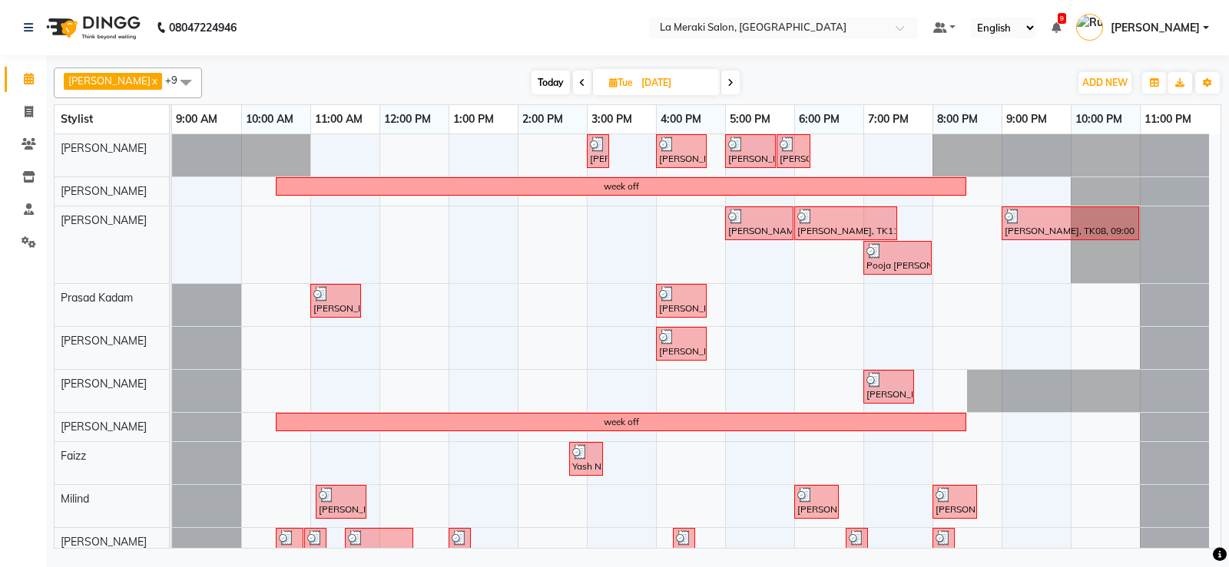
click at [1192, 27] on span "[PERSON_NAME]" at bounding box center [1154, 28] width 89 height 16
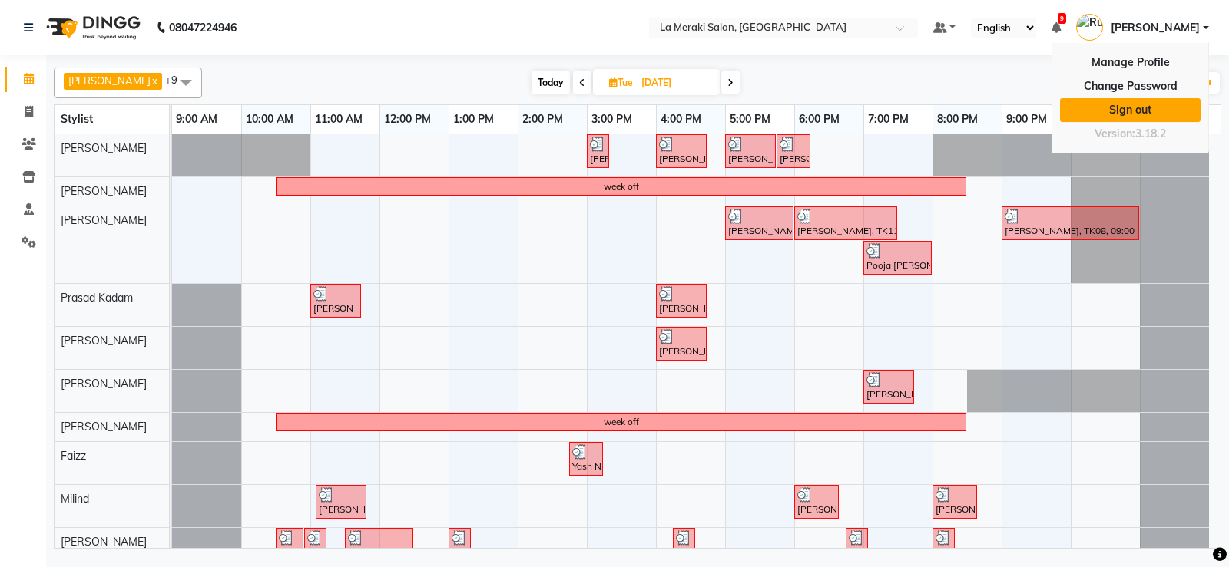
click at [1131, 109] on link "Sign out" at bounding box center [1130, 110] width 141 height 24
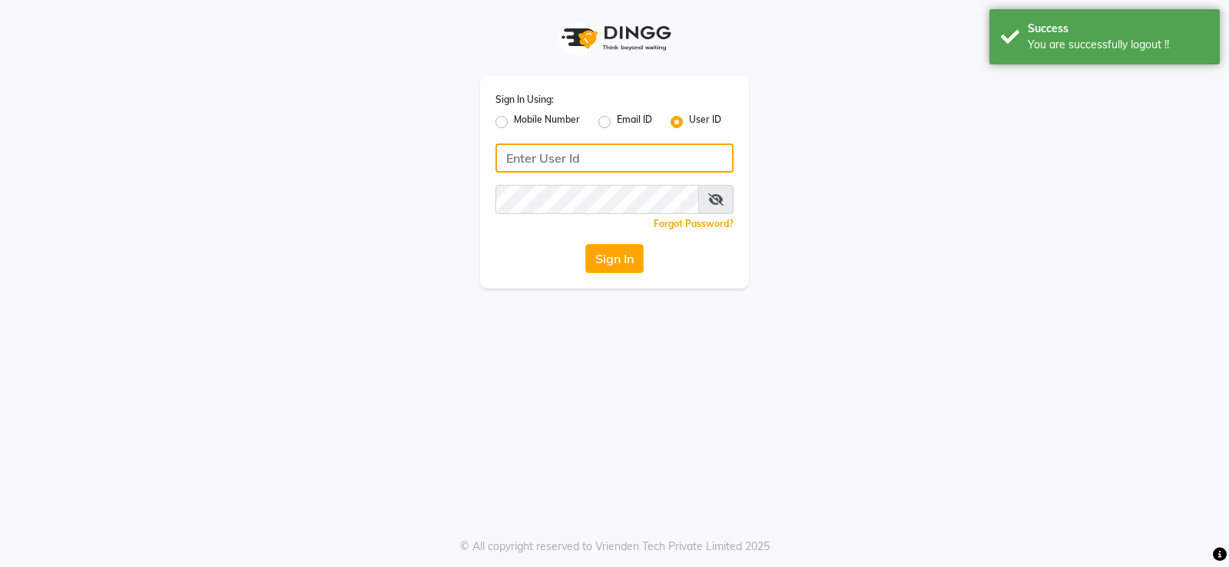
click at [654, 151] on input "Username" at bounding box center [614, 158] width 238 height 29
type input "lameraki"
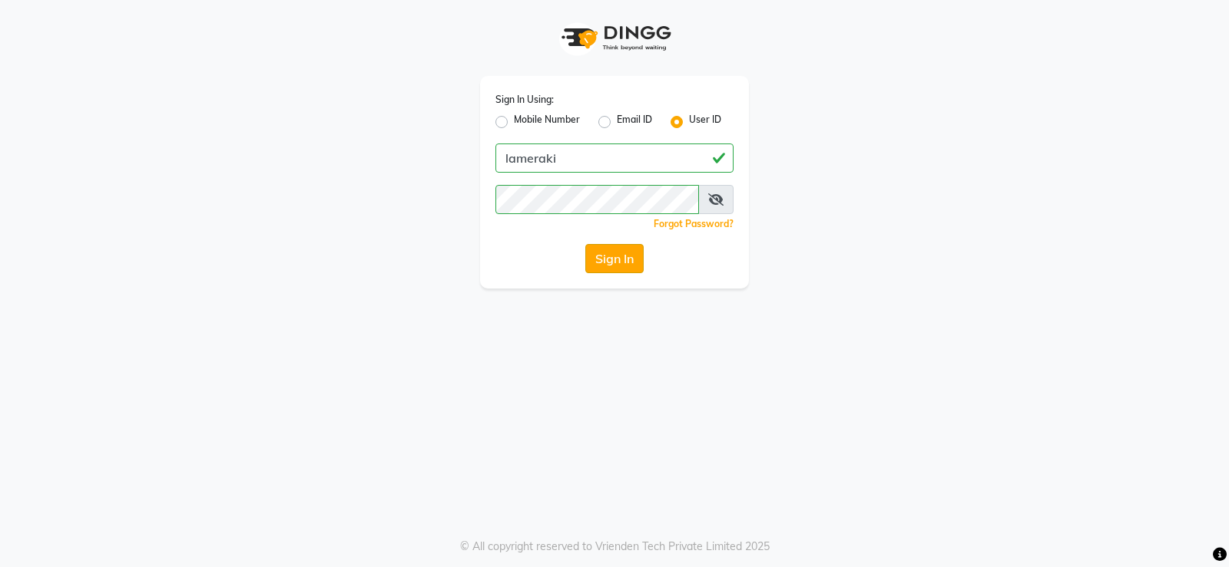
click at [624, 245] on button "Sign In" at bounding box center [614, 258] width 58 height 29
